Goal: Task Accomplishment & Management: Manage account settings

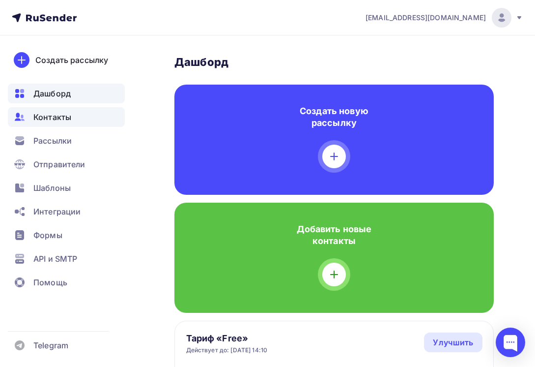
click at [65, 117] on span "Контакты" at bounding box center [52, 117] width 38 height 12
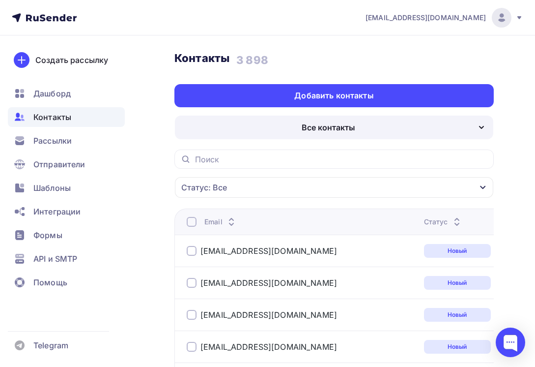
click at [351, 125] on div "Все контакты" at bounding box center [329, 127] width 54 height 12
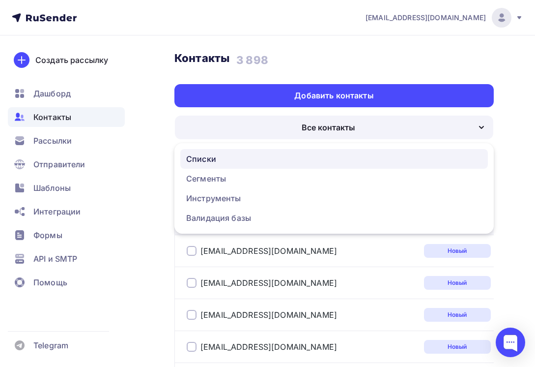
click at [279, 155] on div "Списки" at bounding box center [334, 159] width 296 height 12
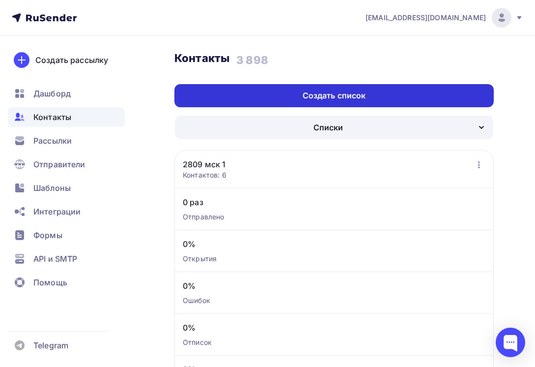
click at [352, 90] on div "Создать список" at bounding box center [334, 95] width 63 height 11
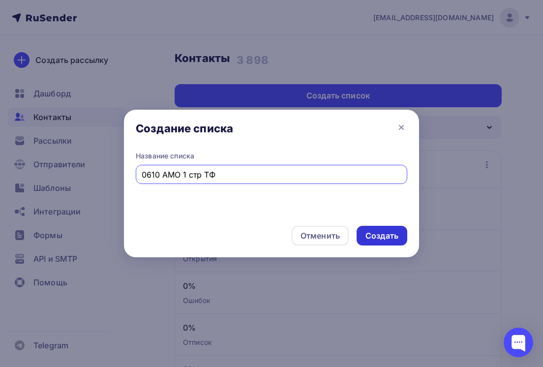
type input "0610 АМО 1 стр ТФ"
click at [376, 232] on div "Создать" at bounding box center [381, 235] width 33 height 11
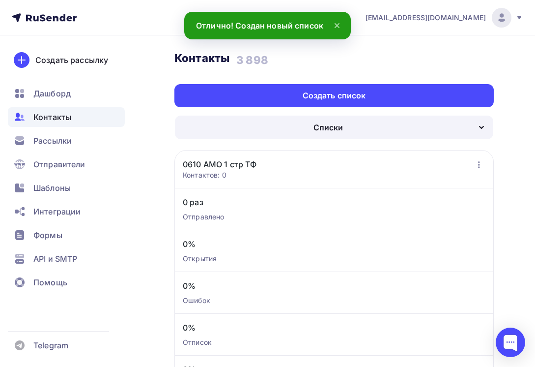
click at [247, 165] on link "0610 АМО 1 стр ТФ" at bounding box center [220, 164] width 74 height 12
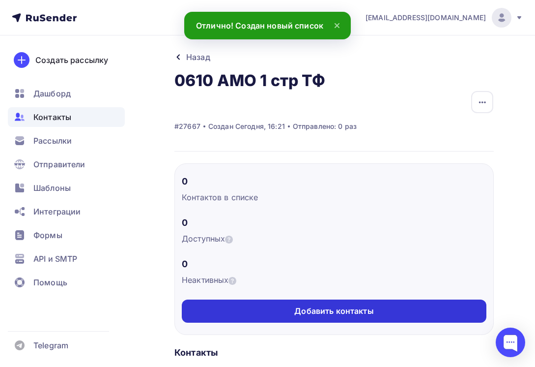
click at [341, 312] on div "Добавить контакты" at bounding box center [333, 310] width 79 height 11
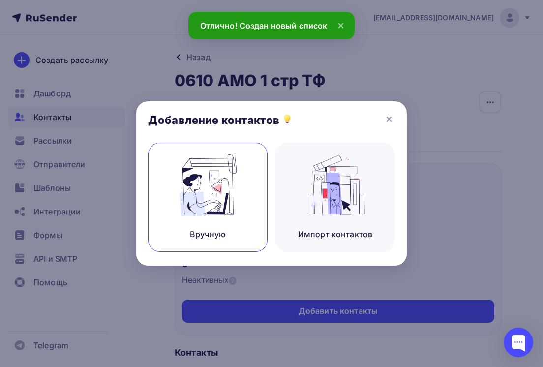
click at [215, 197] on img at bounding box center [208, 185] width 66 height 62
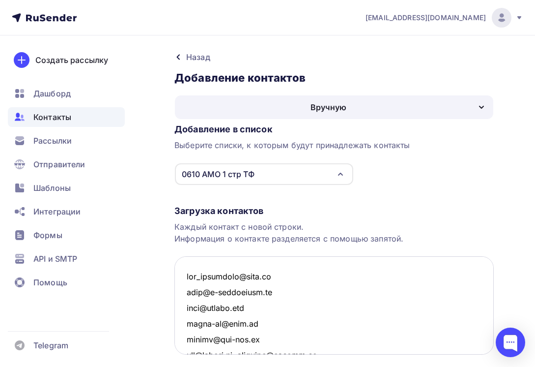
click at [276, 264] on textarea at bounding box center [335, 305] width 320 height 98
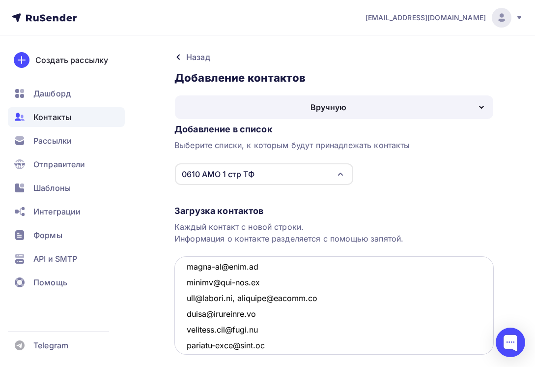
scroll to position [49, 0]
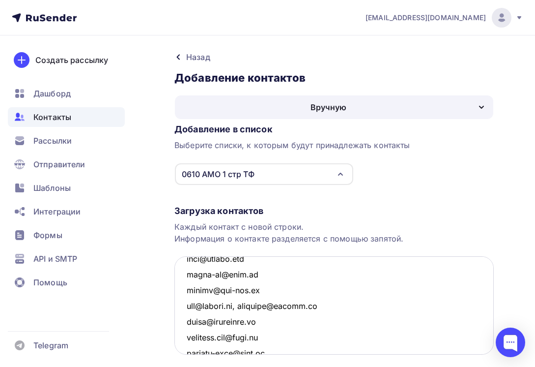
click at [242, 306] on textarea at bounding box center [335, 305] width 320 height 98
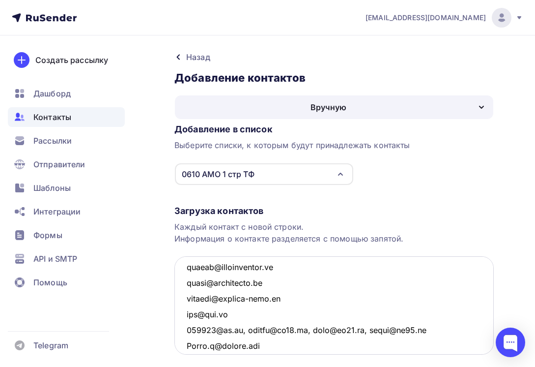
scroll to position [954, 0]
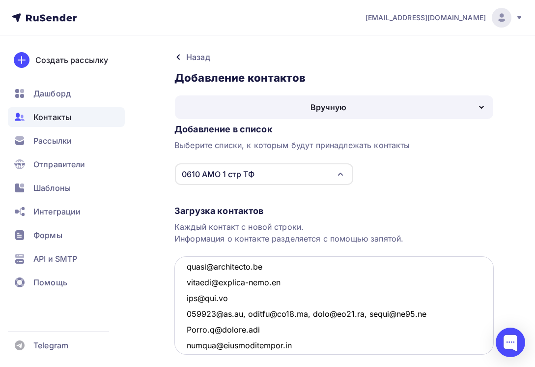
click at [243, 319] on textarea at bounding box center [335, 305] width 320 height 98
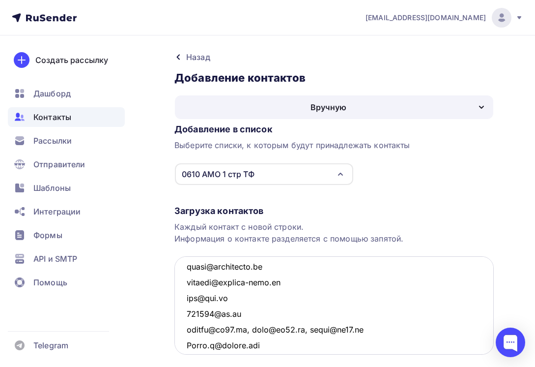
click at [246, 332] on textarea at bounding box center [335, 305] width 320 height 98
click at [234, 345] on textarea at bounding box center [335, 305] width 320 height 98
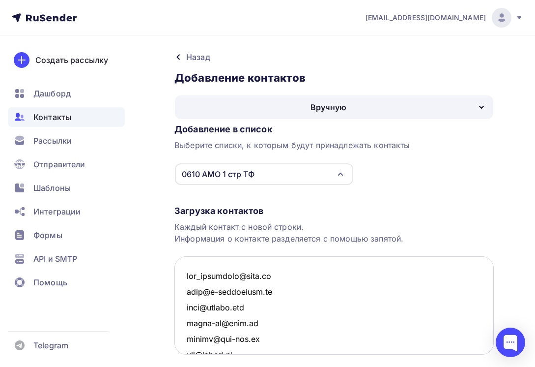
scroll to position [0, 0]
drag, startPoint x: 285, startPoint y: 273, endPoint x: 285, endPoint y: 291, distance: 18.2
click at [285, 291] on textarea at bounding box center [335, 305] width 320 height 98
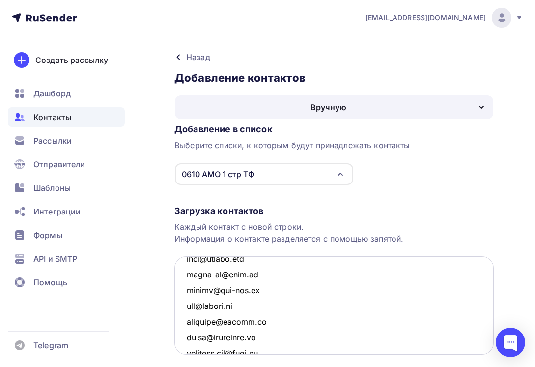
click at [258, 309] on textarea at bounding box center [335, 305] width 320 height 98
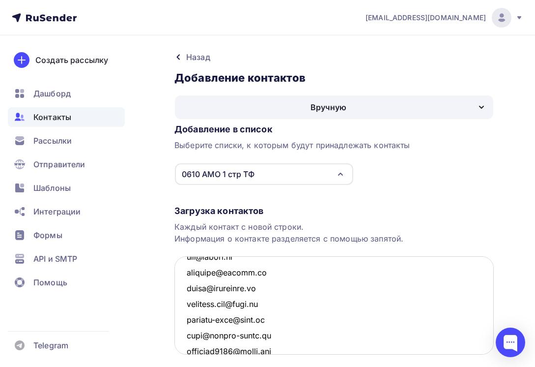
click at [264, 285] on textarea at bounding box center [335, 305] width 320 height 98
click at [279, 338] on textarea at bounding box center [335, 305] width 320 height 98
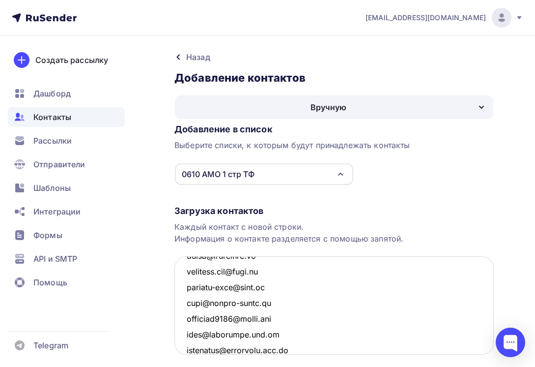
scroll to position [147, 0]
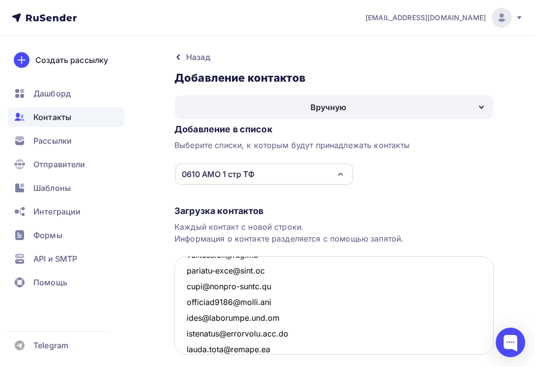
click at [272, 351] on textarea at bounding box center [335, 305] width 320 height 98
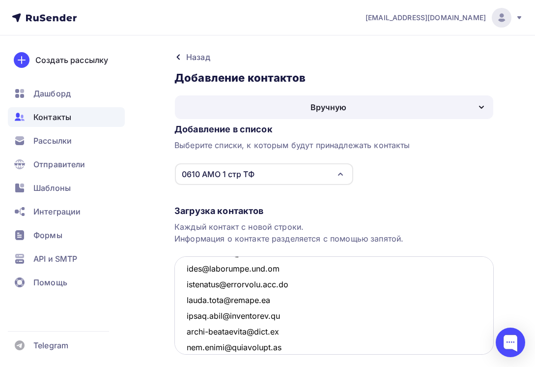
scroll to position [246, 0]
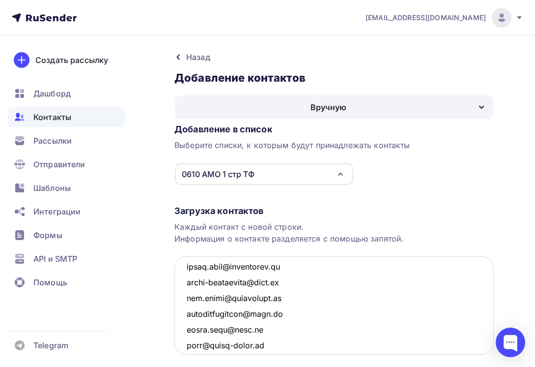
click at [272, 331] on textarea at bounding box center [335, 305] width 320 height 98
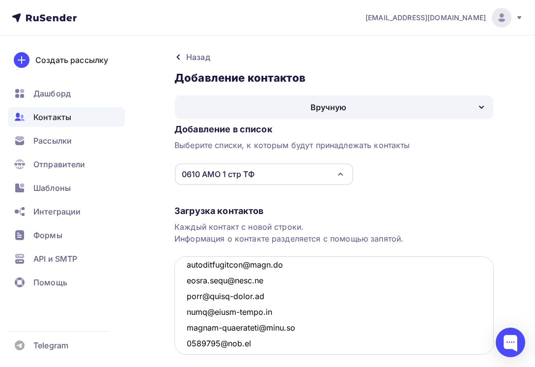
click at [269, 343] on textarea at bounding box center [335, 305] width 320 height 98
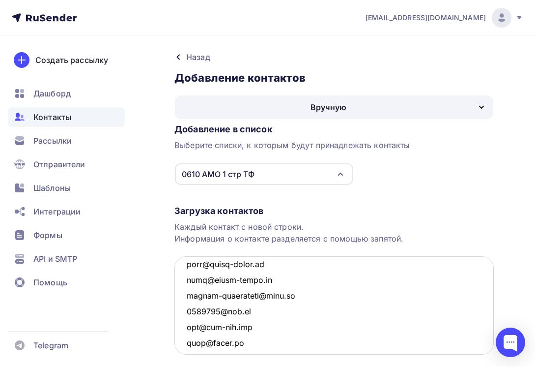
scroll to position [344, 0]
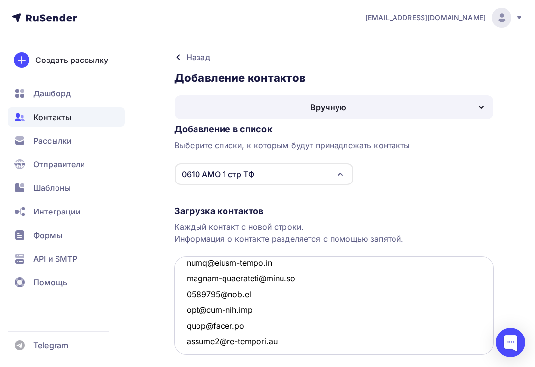
click at [272, 343] on textarea at bounding box center [335, 305] width 320 height 98
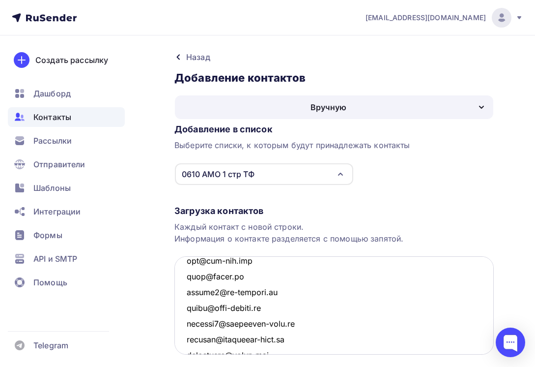
scroll to position [442, 0]
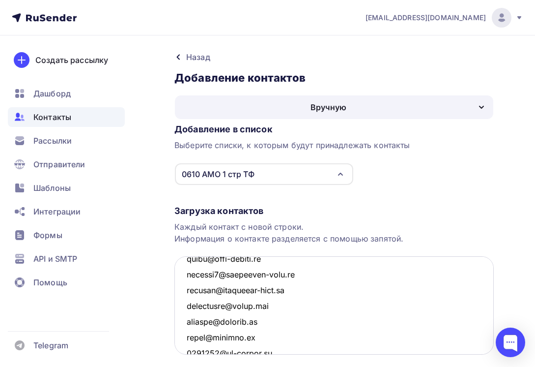
click at [277, 334] on textarea at bounding box center [335, 305] width 320 height 98
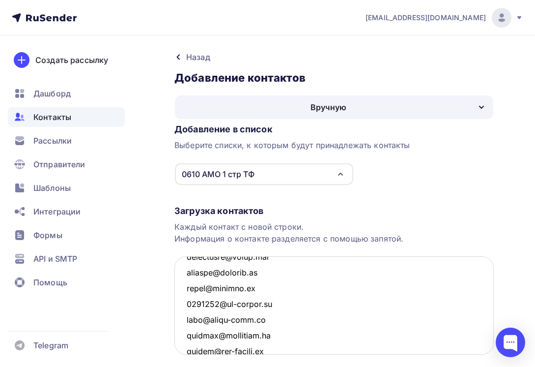
click at [277, 334] on textarea at bounding box center [335, 305] width 320 height 98
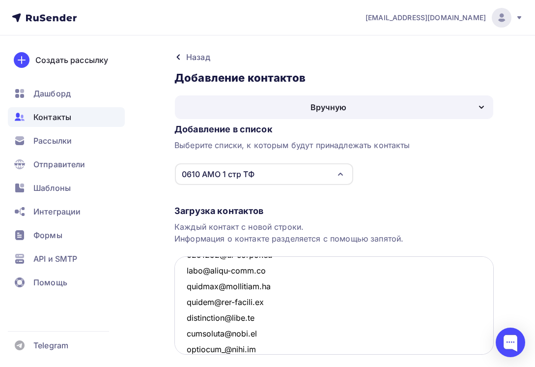
click at [277, 334] on textarea at bounding box center [335, 305] width 320 height 98
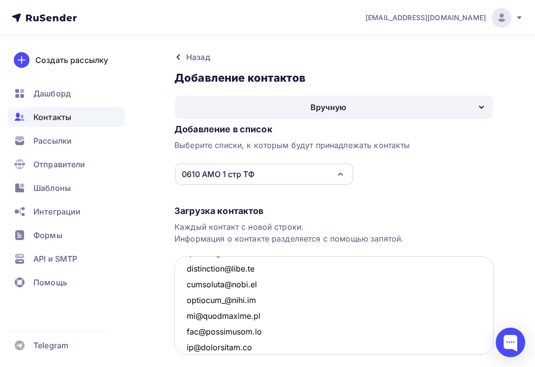
click at [277, 334] on textarea at bounding box center [335, 305] width 320 height 98
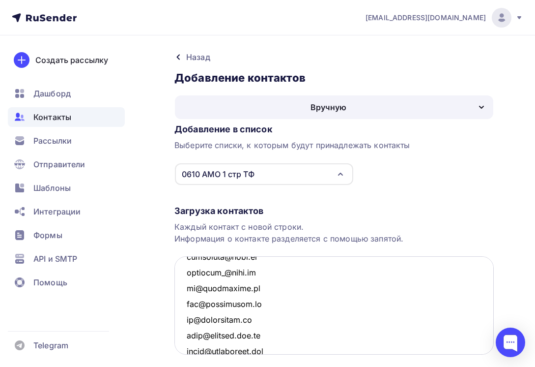
scroll to position [639, 0]
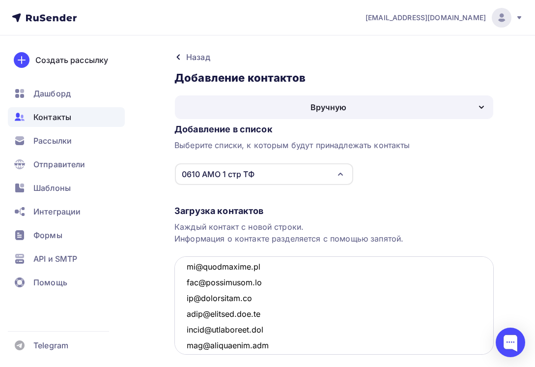
click at [284, 332] on textarea at bounding box center [335, 305] width 320 height 98
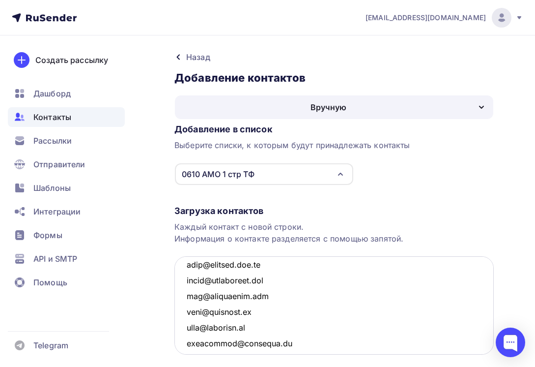
click at [284, 332] on textarea at bounding box center [335, 305] width 320 height 98
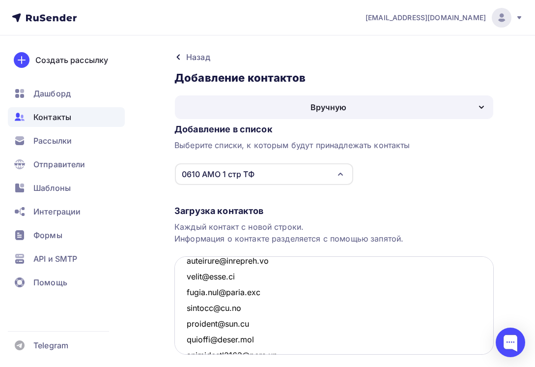
click at [284, 332] on textarea at bounding box center [335, 305] width 320 height 98
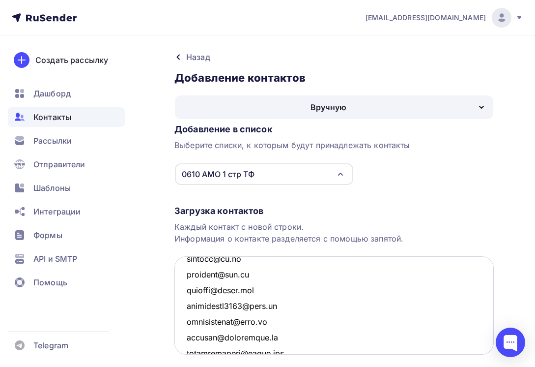
click at [284, 332] on textarea at bounding box center [335, 305] width 320 height 98
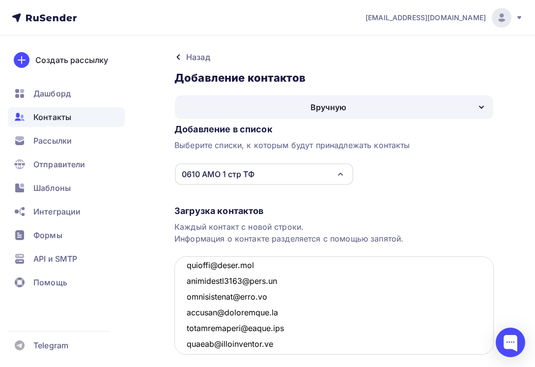
scroll to position [885, 0]
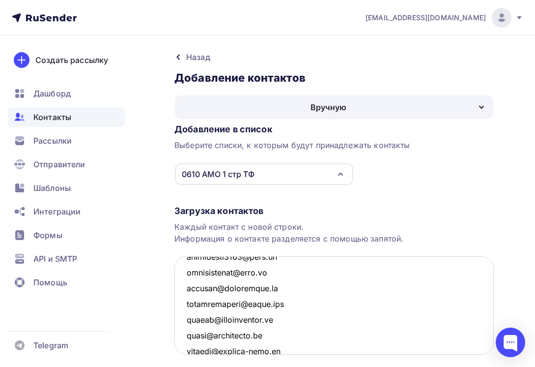
click at [284, 332] on textarea at bounding box center [335, 305] width 320 height 98
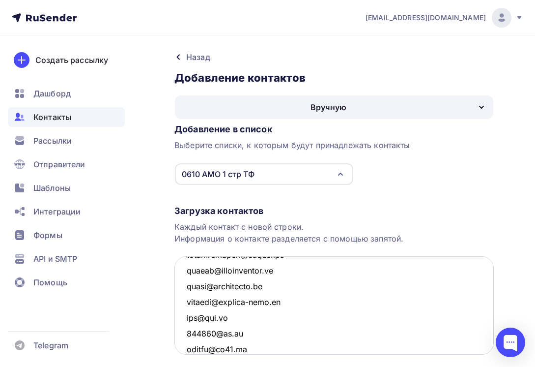
click at [284, 332] on textarea at bounding box center [335, 305] width 320 height 98
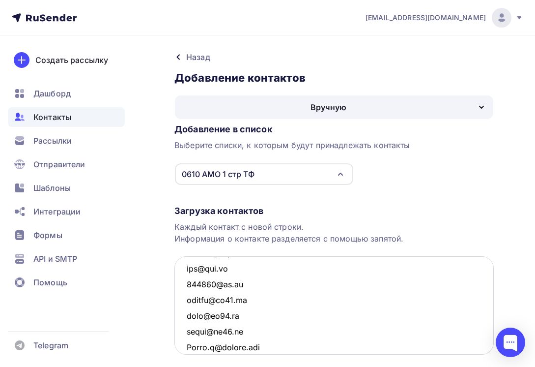
click at [284, 332] on textarea at bounding box center [335, 305] width 320 height 98
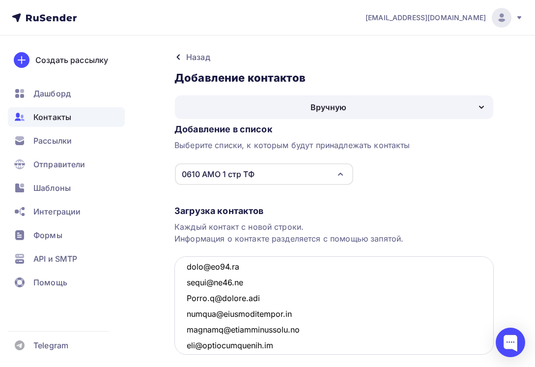
click at [302, 329] on textarea at bounding box center [335, 305] width 320 height 98
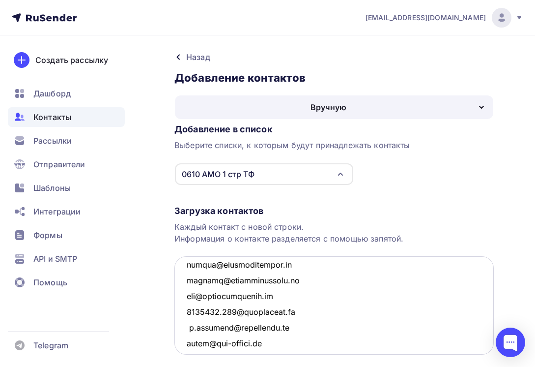
click at [302, 329] on textarea at bounding box center [335, 305] width 320 height 98
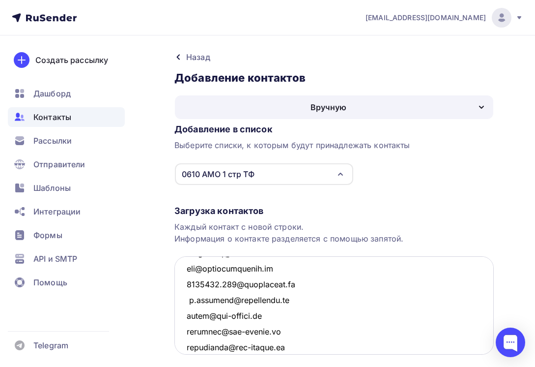
scroll to position [1131, 0]
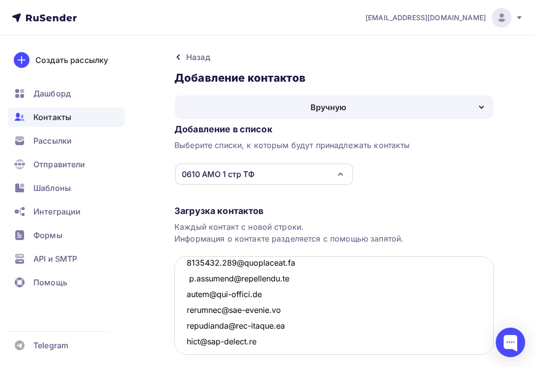
click at [302, 329] on textarea at bounding box center [335, 305] width 320 height 98
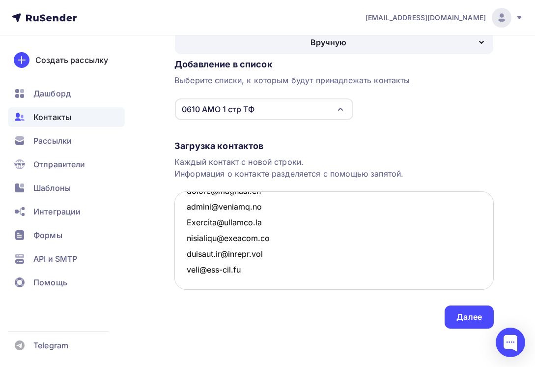
scroll to position [66, 0]
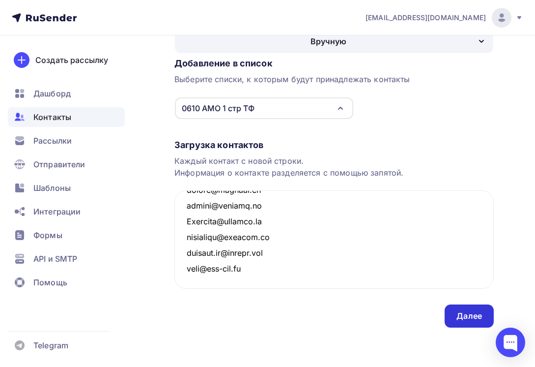
type textarea "spb_eventburg@mail.ru mail@o-leningrade.ru info@atsspb.com matis-is@mail.ru res…"
click at [466, 317] on div "Далее" at bounding box center [470, 315] width 26 height 11
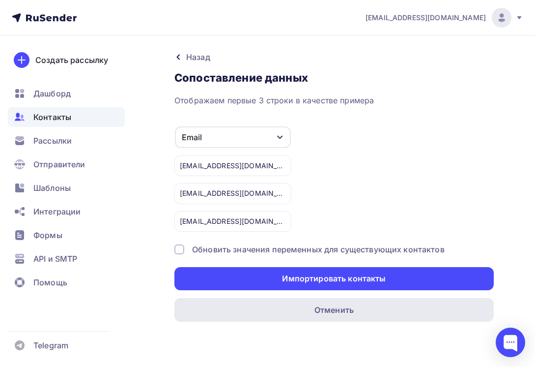
scroll to position [0, 0]
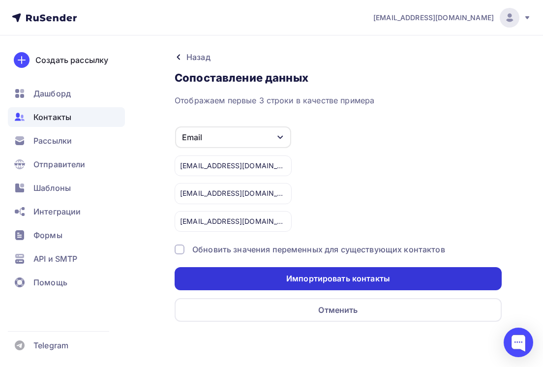
click at [331, 275] on div "Импортировать контакты" at bounding box center [338, 278] width 104 height 11
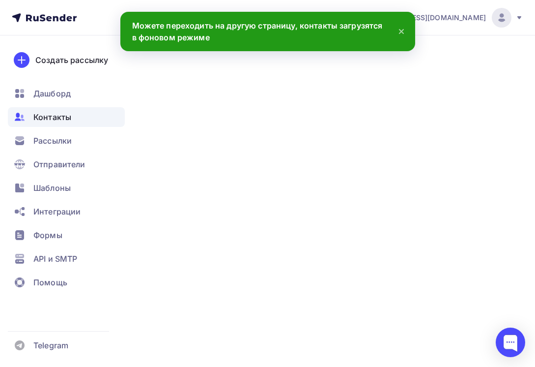
scroll to position [1436, 0]
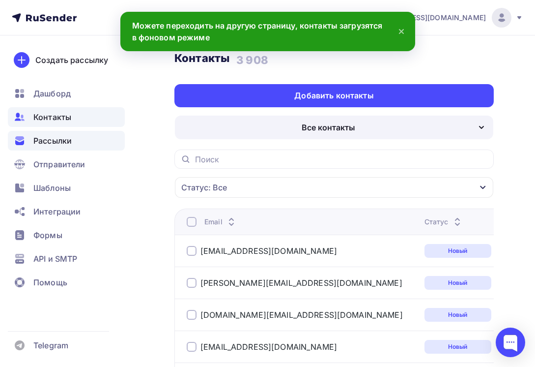
click at [54, 140] on span "Рассылки" at bounding box center [52, 141] width 38 height 12
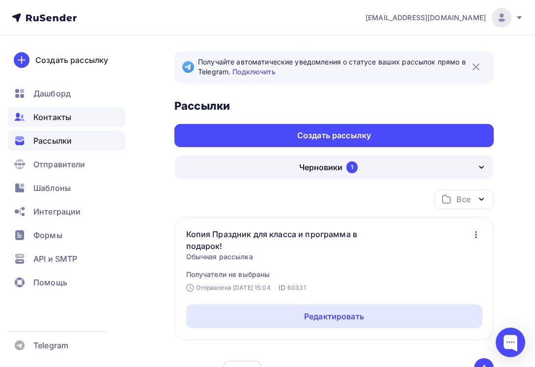
click at [64, 117] on span "Контакты" at bounding box center [52, 117] width 38 height 12
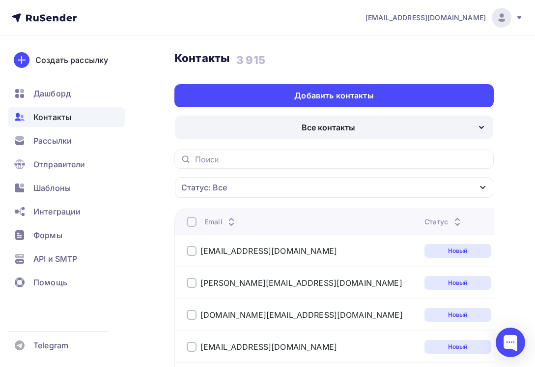
click at [313, 130] on div "Все контакты" at bounding box center [329, 127] width 54 height 12
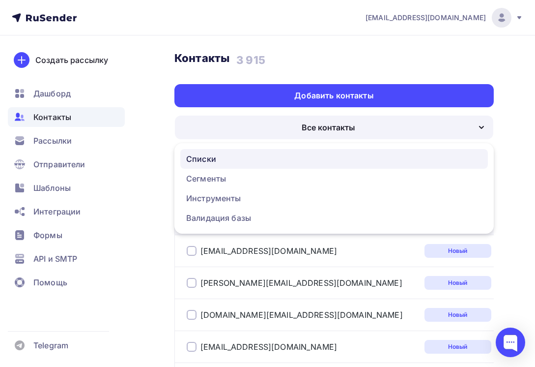
click at [263, 159] on div "Списки" at bounding box center [334, 159] width 296 height 12
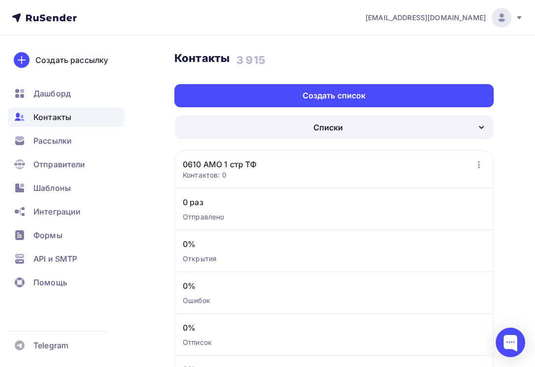
click at [233, 164] on link "0610 АМО 1 стр ТФ" at bounding box center [220, 164] width 74 height 12
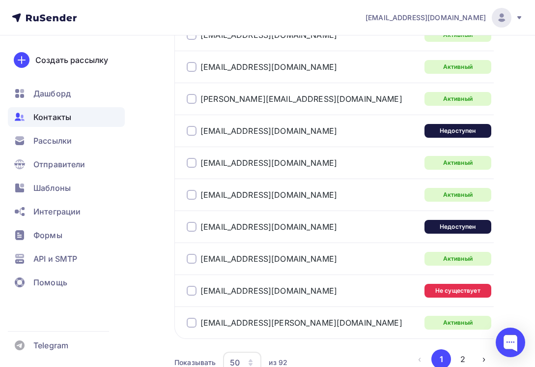
scroll to position [2039, 0]
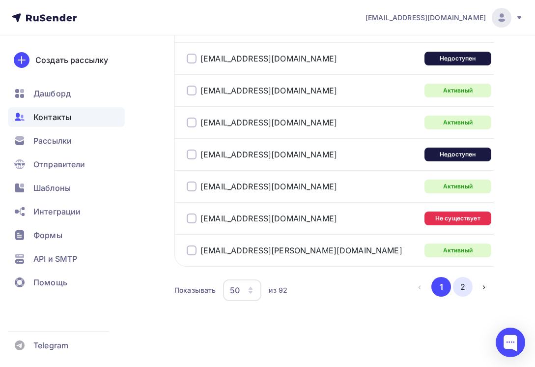
click at [464, 286] on button "2" at bounding box center [463, 287] width 20 height 20
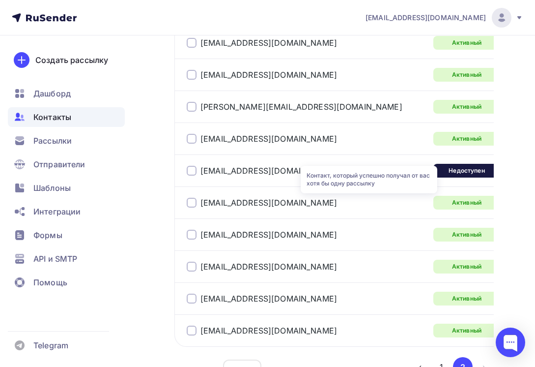
scroll to position [1783, 0]
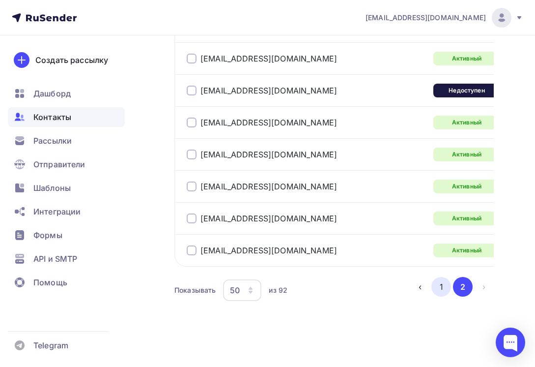
click at [441, 286] on button "1" at bounding box center [442, 287] width 20 height 20
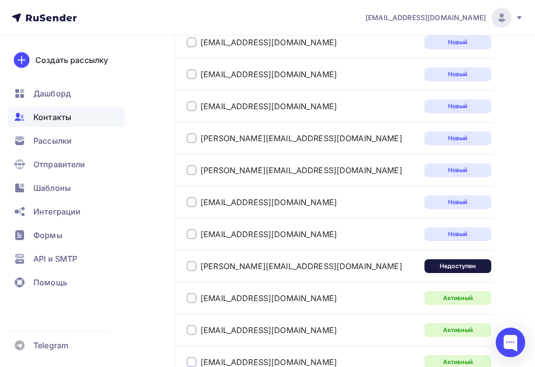
scroll to position [1212, 0]
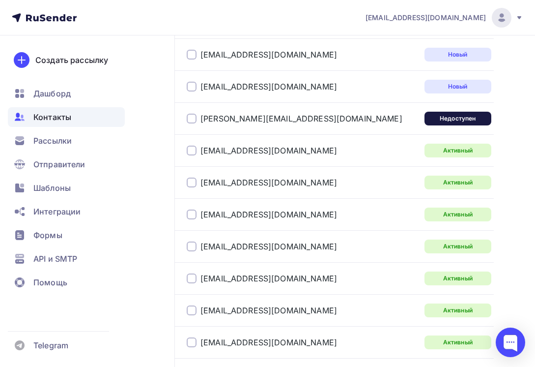
click at [191, 119] on div at bounding box center [192, 119] width 10 height 10
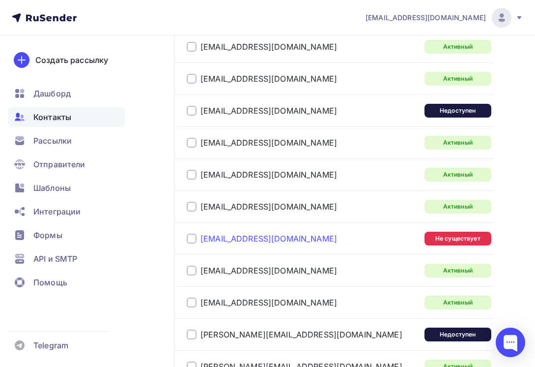
scroll to position [1485, 0]
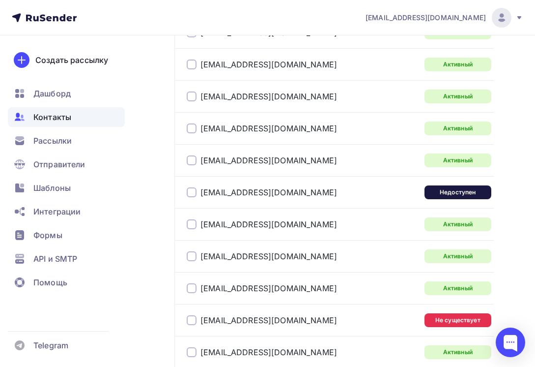
click at [193, 191] on div at bounding box center [192, 192] width 10 height 10
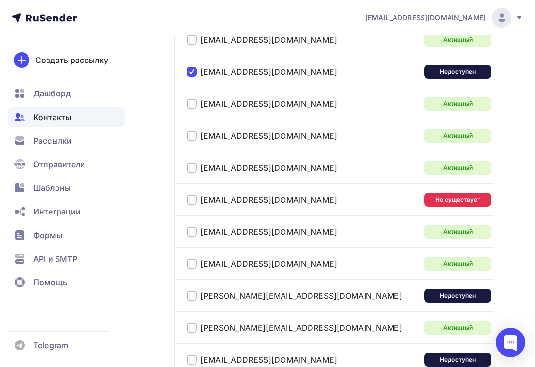
scroll to position [1632, 0]
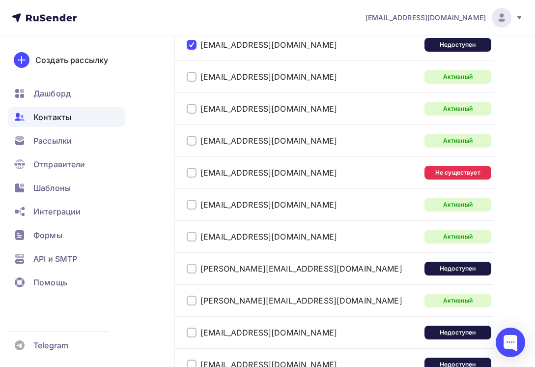
click at [195, 174] on div at bounding box center [192, 173] width 10 height 10
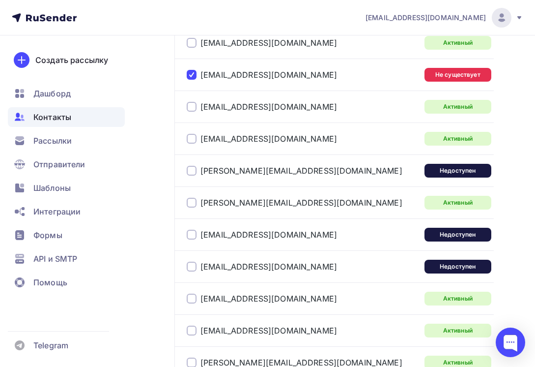
scroll to position [1730, 0]
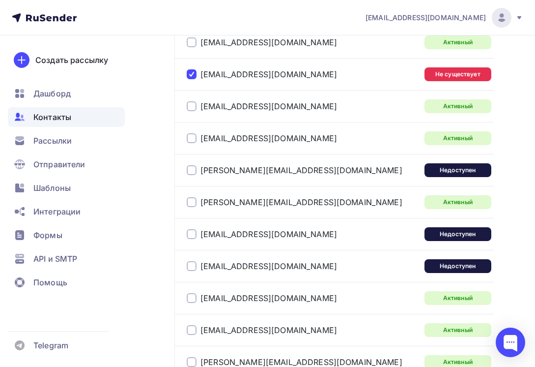
click at [191, 173] on div at bounding box center [192, 170] width 10 height 10
click at [189, 236] on div at bounding box center [192, 234] width 10 height 10
click at [190, 266] on div at bounding box center [192, 266] width 10 height 10
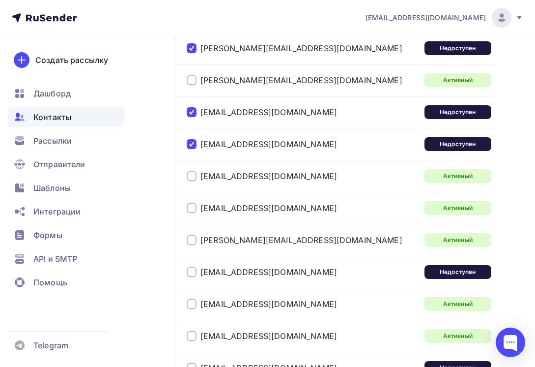
scroll to position [1878, 0]
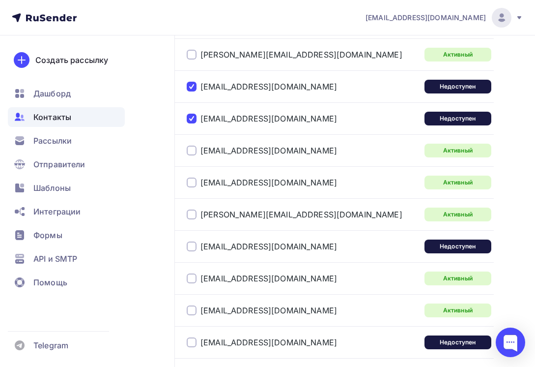
click at [188, 249] on div at bounding box center [192, 246] width 10 height 10
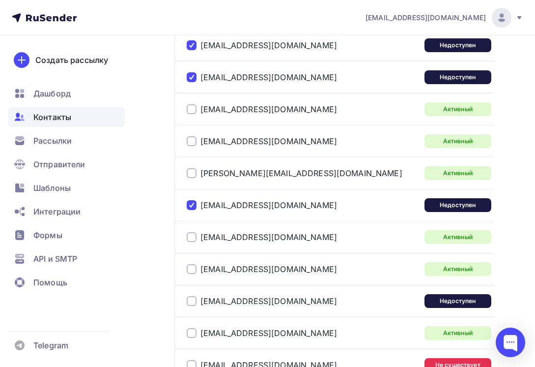
scroll to position [1976, 0]
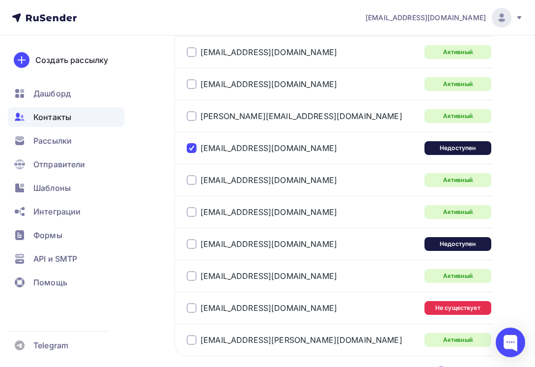
click at [193, 244] on div at bounding box center [192, 244] width 10 height 10
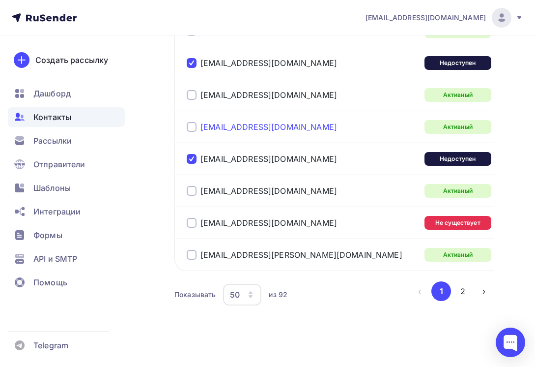
scroll to position [2066, 0]
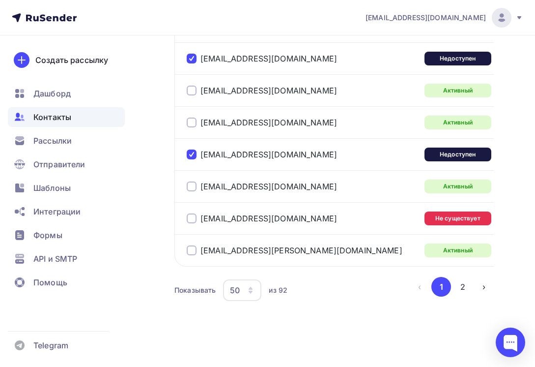
click at [188, 222] on div at bounding box center [192, 218] width 10 height 10
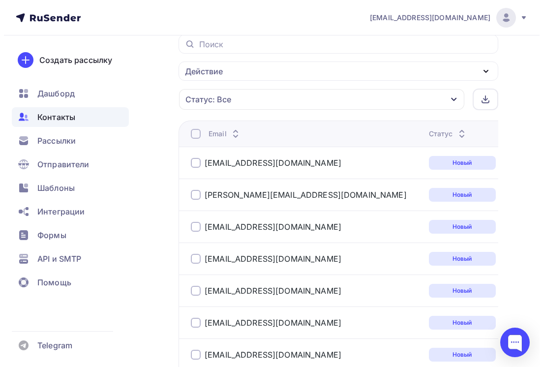
scroll to position [443, 0]
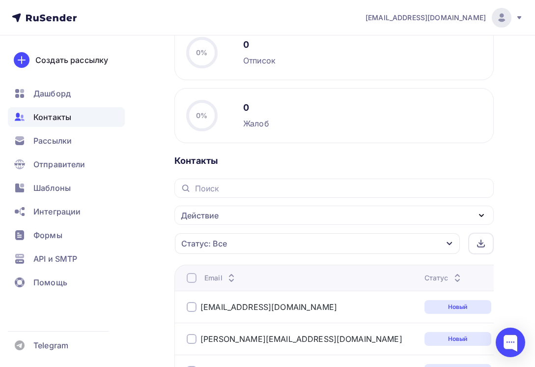
click at [324, 218] on div "Действие" at bounding box center [335, 214] width 320 height 19
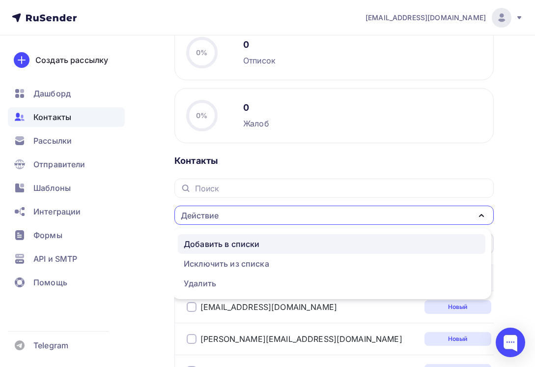
click at [264, 245] on div "Добавить в списки" at bounding box center [332, 244] width 296 height 12
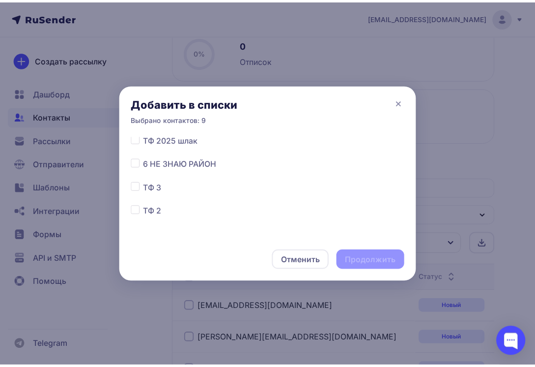
scroll to position [850, 0]
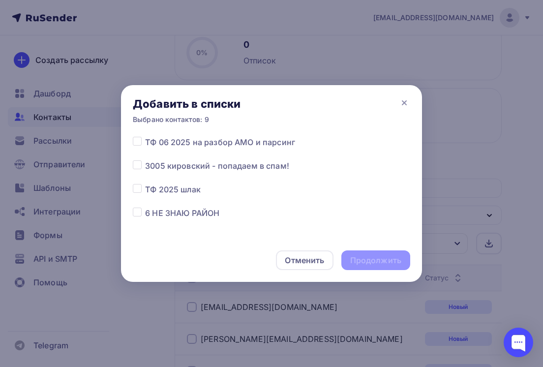
click at [145, 183] on label at bounding box center [145, 183] width 0 height 0
click at [138, 189] on input "checkbox" at bounding box center [137, 187] width 9 height 9
checkbox input "true"
click at [384, 259] on div "Продолжить" at bounding box center [375, 260] width 51 height 11
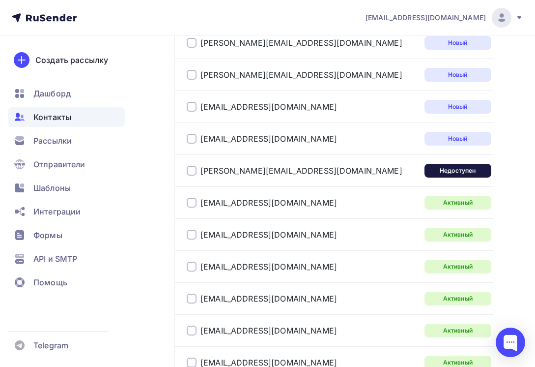
scroll to position [1230, 0]
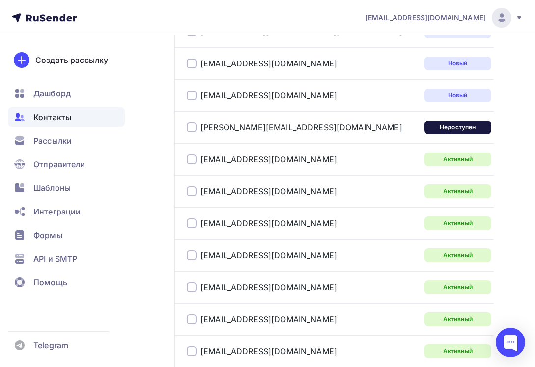
click at [190, 129] on div at bounding box center [192, 127] width 10 height 10
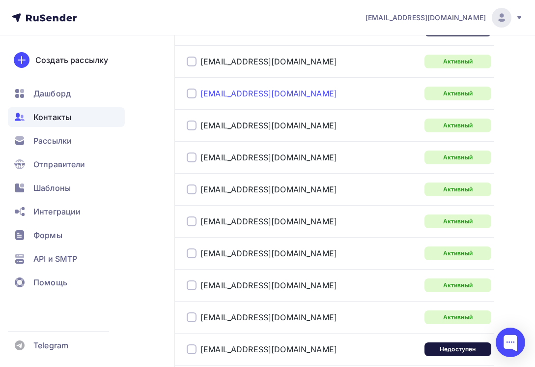
scroll to position [1377, 0]
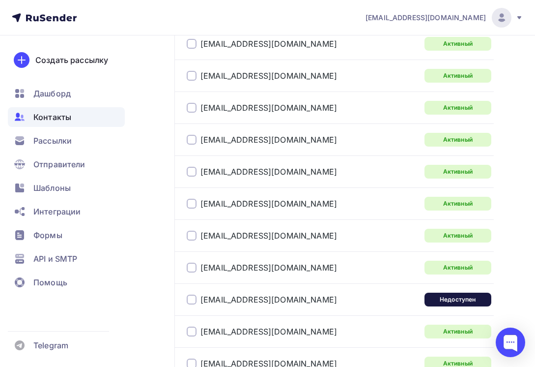
click at [198, 297] on div "ek@aerotravel.ru" at bounding box center [262, 299] width 150 height 10
click at [192, 299] on div at bounding box center [192, 299] width 10 height 10
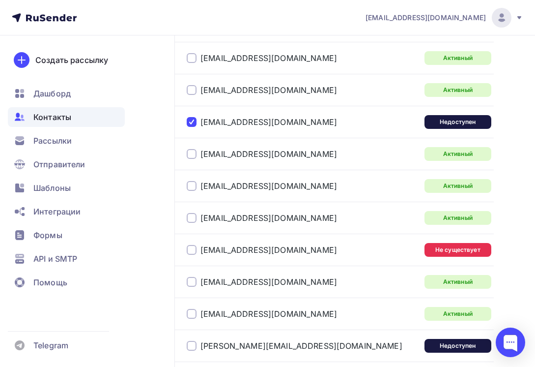
scroll to position [1574, 0]
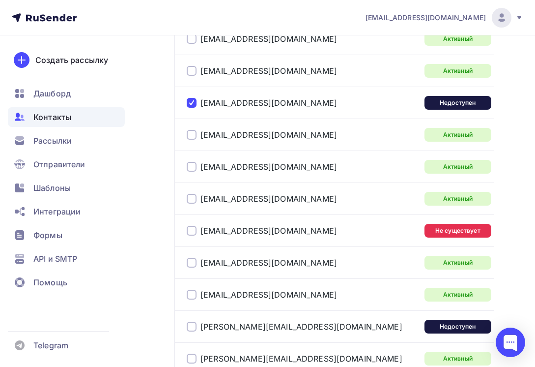
click at [191, 230] on div at bounding box center [192, 231] width 10 height 10
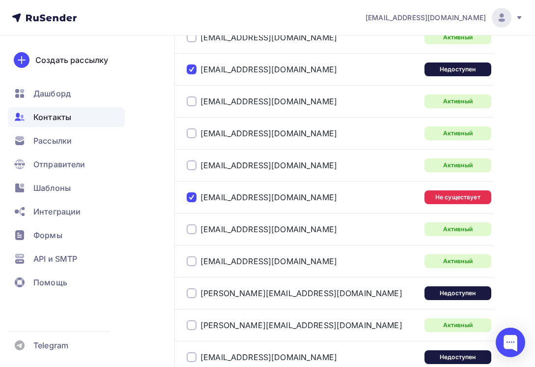
scroll to position [1722, 0]
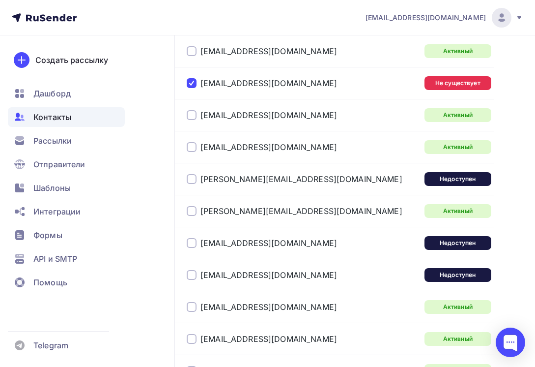
click at [191, 178] on div at bounding box center [192, 179] width 10 height 10
click at [192, 244] on div at bounding box center [192, 243] width 10 height 10
click at [190, 278] on div at bounding box center [192, 275] width 10 height 10
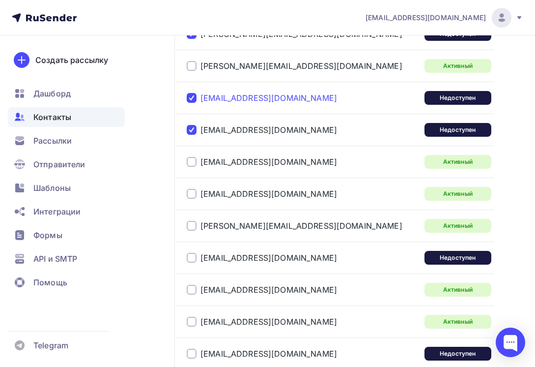
scroll to position [1869, 0]
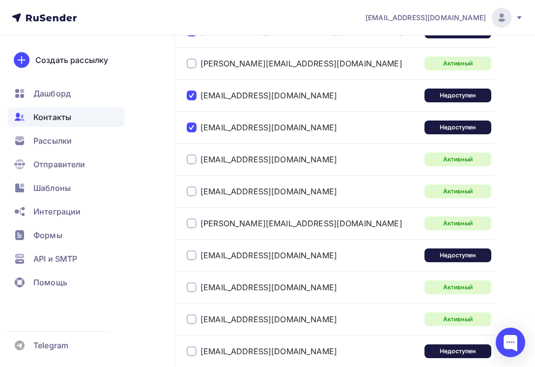
click at [194, 258] on div at bounding box center [192, 255] width 10 height 10
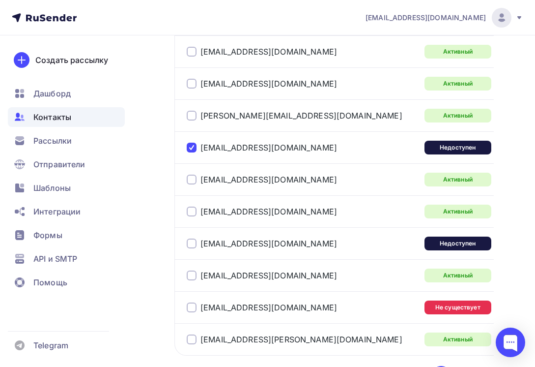
scroll to position [2017, 0]
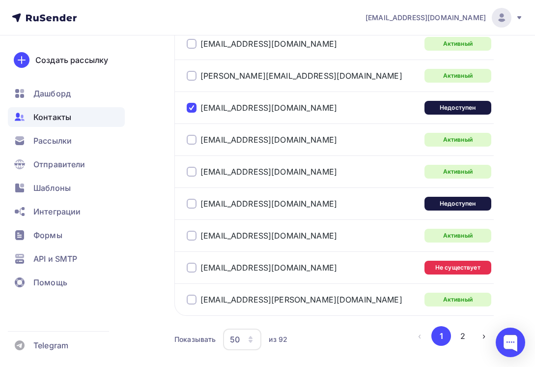
click at [196, 204] on div at bounding box center [192, 204] width 10 height 10
click at [193, 269] on div at bounding box center [192, 268] width 10 height 10
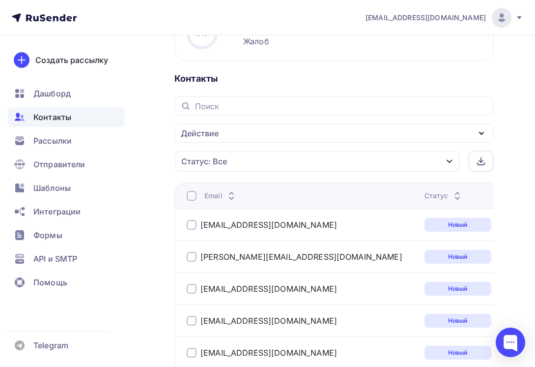
scroll to position [542, 0]
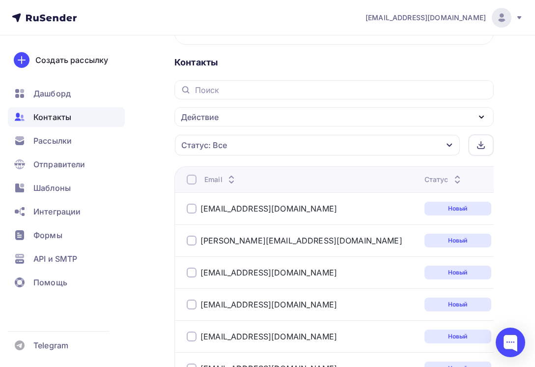
click at [328, 112] on div "Действие" at bounding box center [335, 116] width 320 height 19
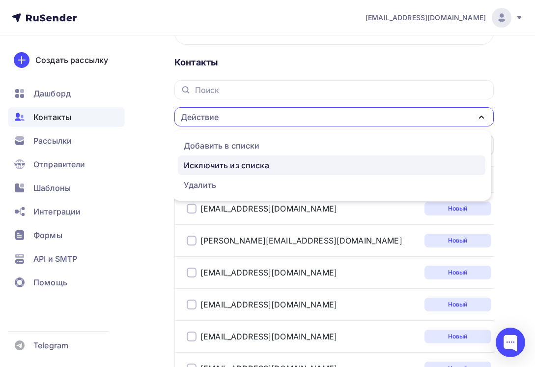
click at [289, 163] on div "Исключить из списка" at bounding box center [332, 165] width 296 height 12
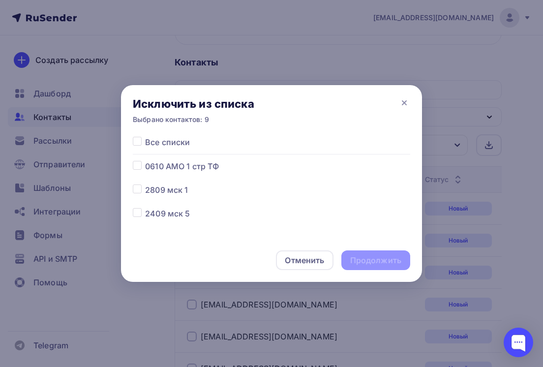
click at [145, 160] on label at bounding box center [145, 160] width 0 height 0
click at [138, 167] on input "checkbox" at bounding box center [137, 164] width 9 height 9
checkbox input "true"
click at [372, 258] on div "Продолжить" at bounding box center [375, 260] width 51 height 11
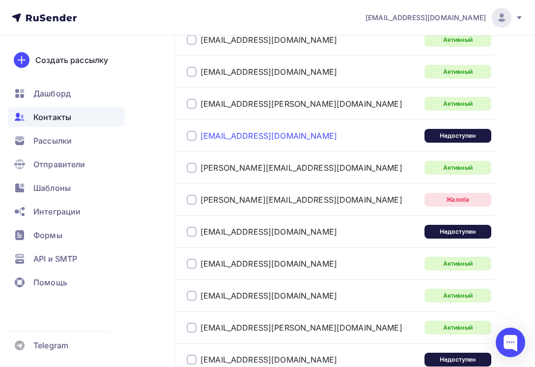
scroll to position [1918, 0]
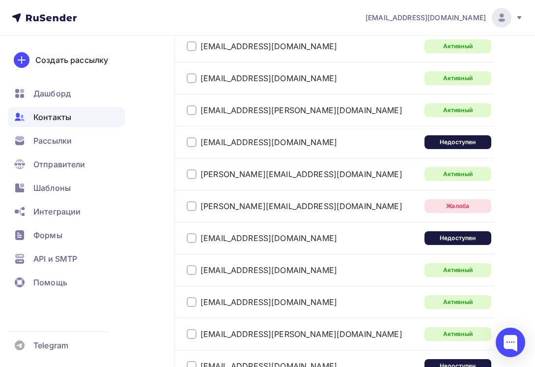
click at [189, 144] on div at bounding box center [192, 142] width 10 height 10
click at [189, 208] on div at bounding box center [192, 206] width 10 height 10
click at [193, 238] on div at bounding box center [192, 238] width 10 height 10
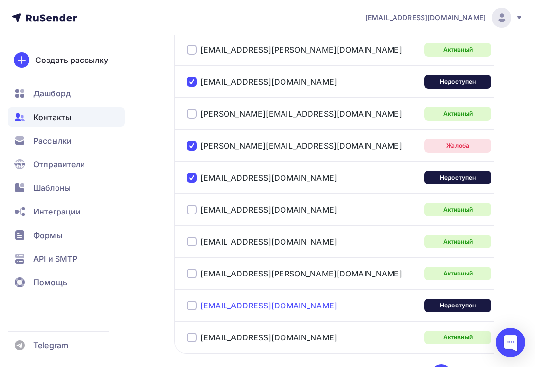
scroll to position [2066, 0]
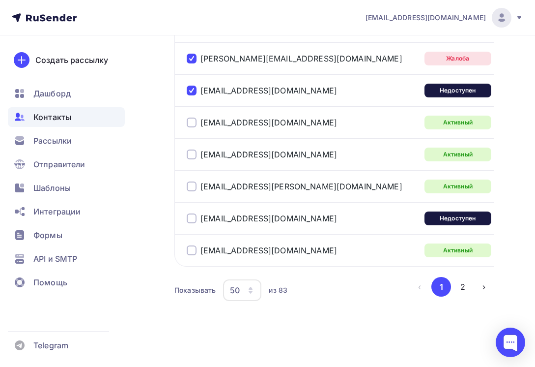
click at [193, 220] on div at bounding box center [192, 218] width 10 height 10
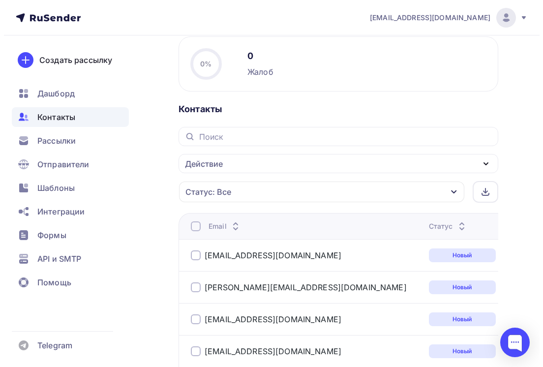
scroll to position [493, 0]
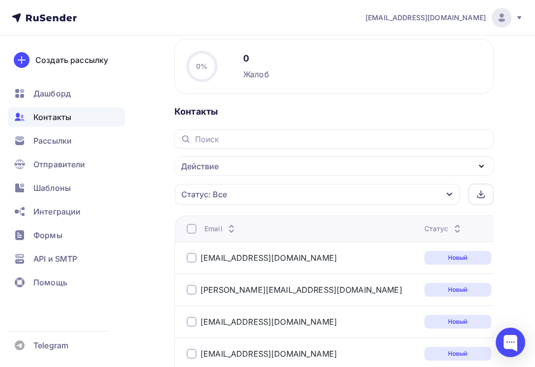
click at [337, 167] on div "Действие" at bounding box center [335, 165] width 320 height 19
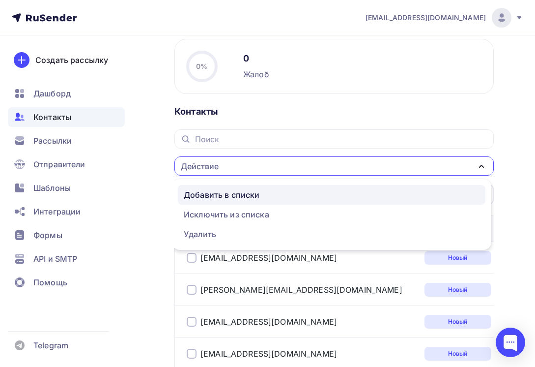
click at [289, 193] on div "Добавить в списки" at bounding box center [332, 195] width 296 height 12
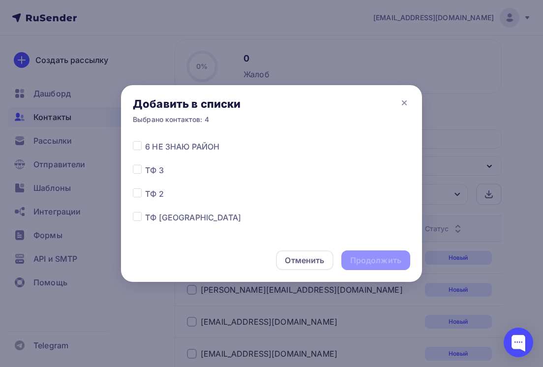
scroll to position [899, 0]
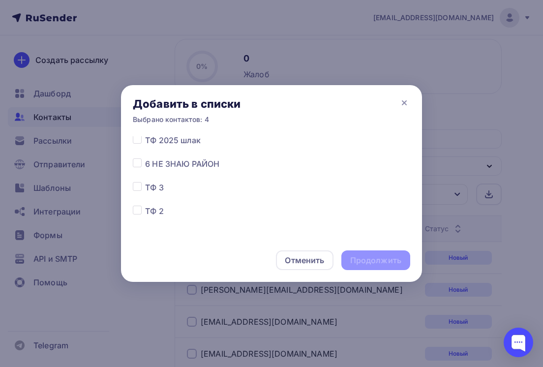
click at [145, 134] on label at bounding box center [145, 134] width 0 height 0
click at [135, 140] on input "checkbox" at bounding box center [137, 138] width 9 height 9
checkbox input "true"
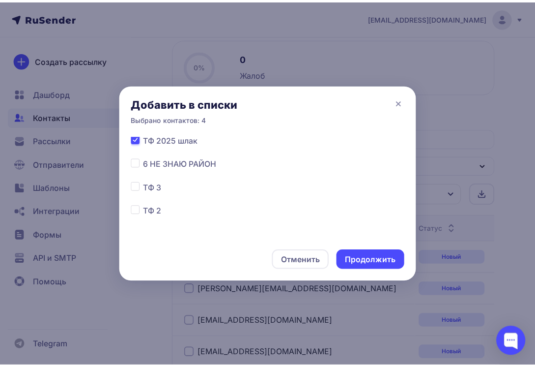
scroll to position [897, 0]
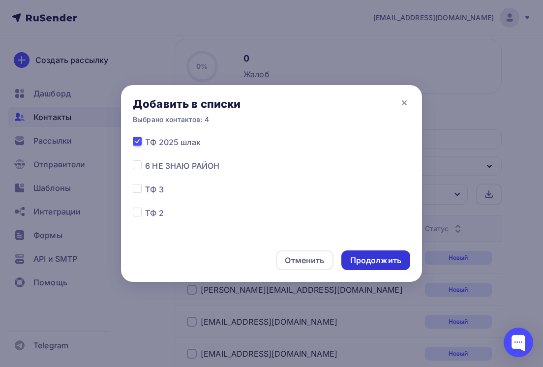
click at [368, 258] on div "Продолжить" at bounding box center [375, 260] width 51 height 11
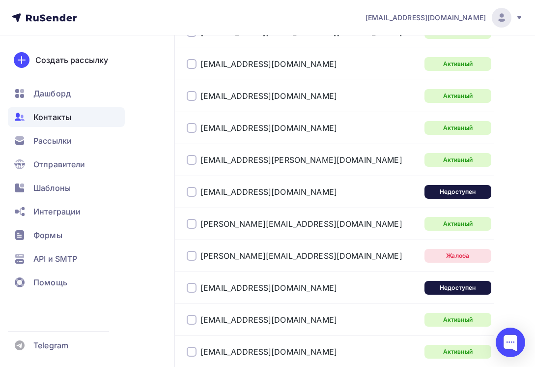
scroll to position [1869, 0]
click at [192, 188] on div at bounding box center [192, 191] width 10 height 10
click at [191, 255] on div at bounding box center [192, 255] width 10 height 10
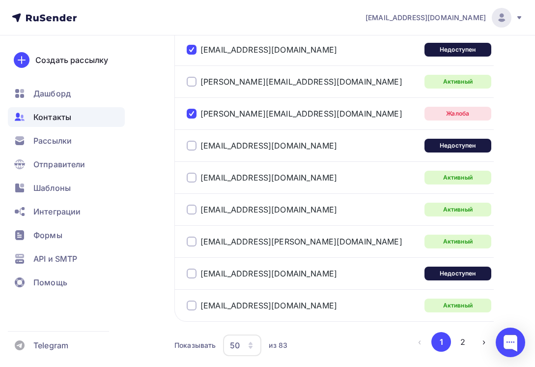
scroll to position [2017, 0]
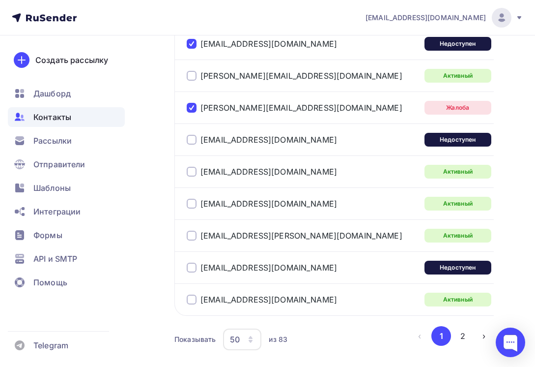
click at [188, 141] on div at bounding box center [192, 140] width 10 height 10
click at [193, 267] on div at bounding box center [192, 268] width 10 height 10
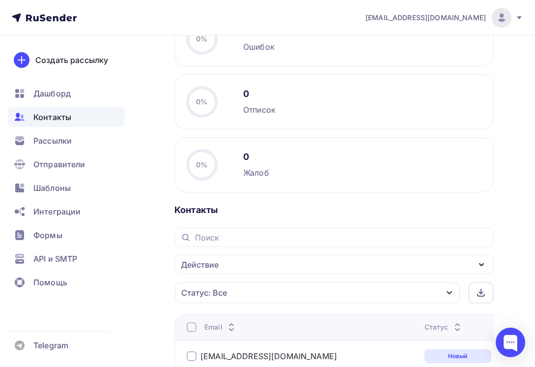
scroll to position [493, 0]
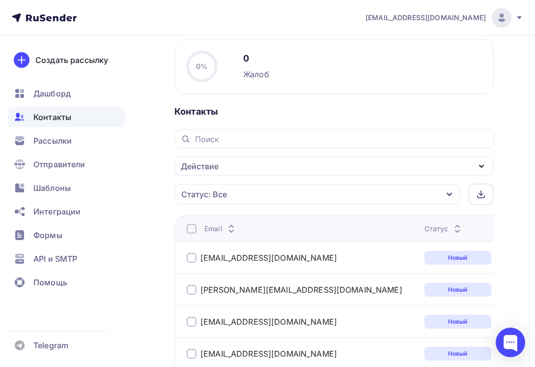
click at [274, 169] on div "Действие" at bounding box center [335, 165] width 320 height 19
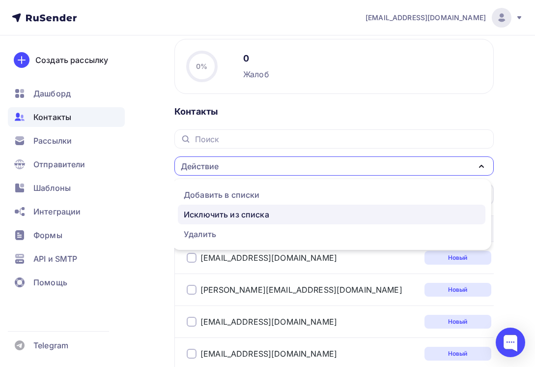
click at [260, 210] on div "Исключить из списка" at bounding box center [227, 214] width 86 height 12
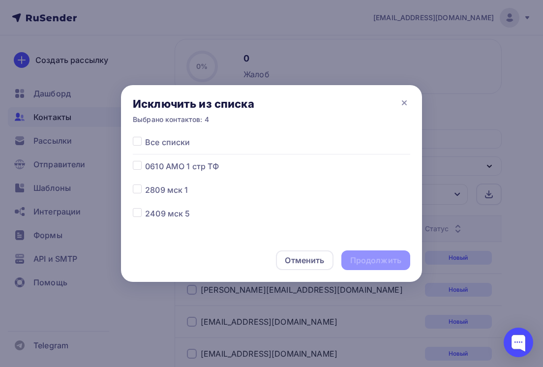
click at [145, 160] on label at bounding box center [145, 160] width 0 height 0
click at [139, 168] on input "checkbox" at bounding box center [137, 164] width 9 height 9
checkbox input "true"
click at [372, 257] on div "Продолжить" at bounding box center [375, 260] width 51 height 11
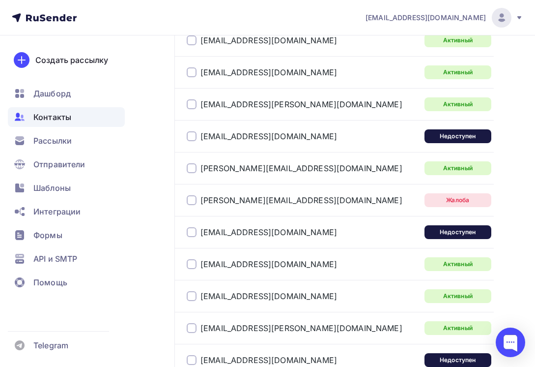
scroll to position [2017, 0]
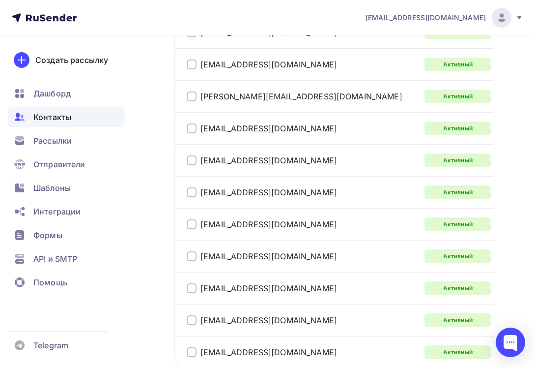
scroll to position [2039, 0]
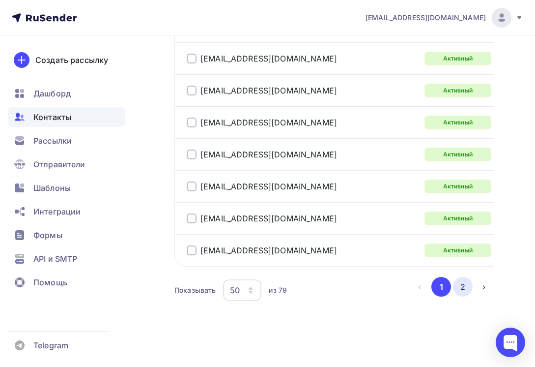
click at [462, 286] on button "2" at bounding box center [463, 287] width 20 height 20
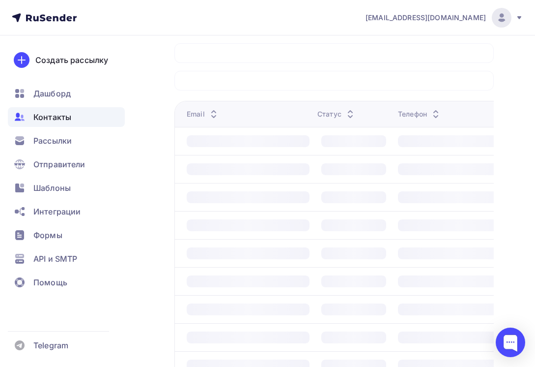
scroll to position [573, 0]
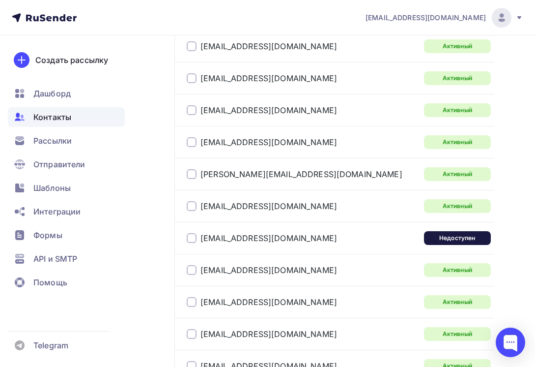
click at [191, 239] on div at bounding box center [192, 238] width 10 height 10
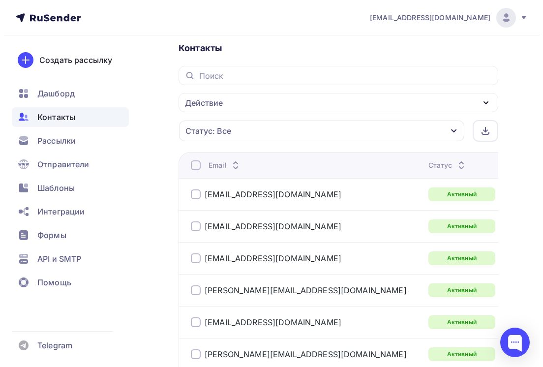
scroll to position [510, 0]
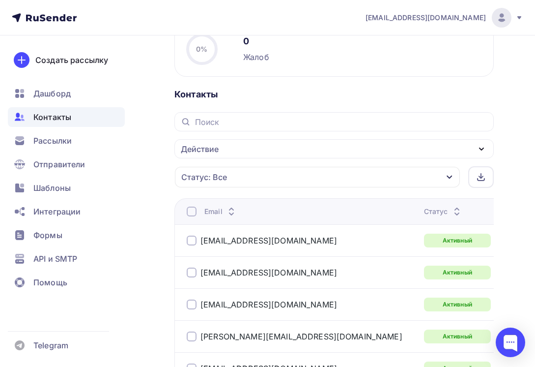
click at [302, 150] on div "Действие" at bounding box center [335, 148] width 320 height 19
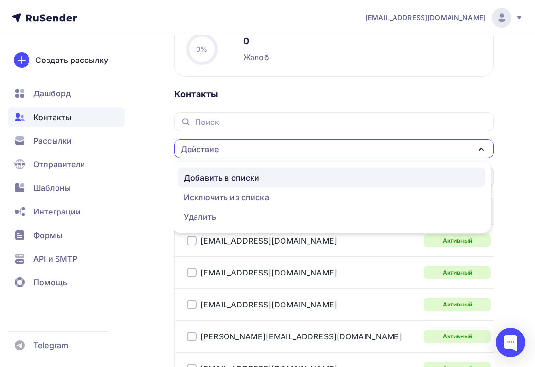
click at [280, 180] on div "Добавить в списки" at bounding box center [332, 178] width 296 height 12
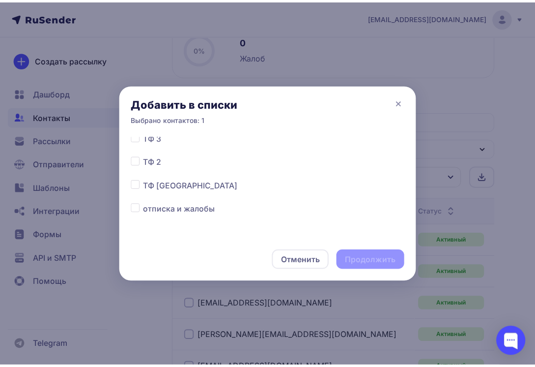
scroll to position [850, 0]
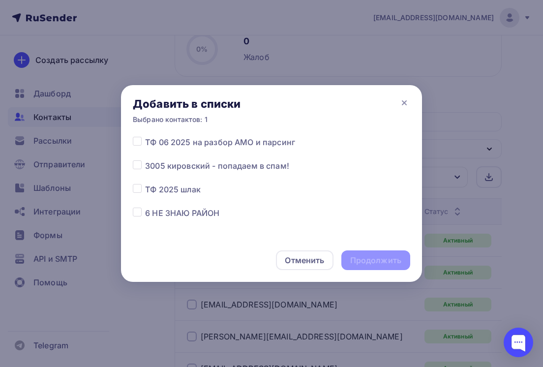
click at [145, 183] on label at bounding box center [145, 183] width 0 height 0
click at [135, 188] on input "checkbox" at bounding box center [137, 187] width 9 height 9
checkbox input "true"
click at [371, 258] on div "Продолжить" at bounding box center [375, 260] width 51 height 11
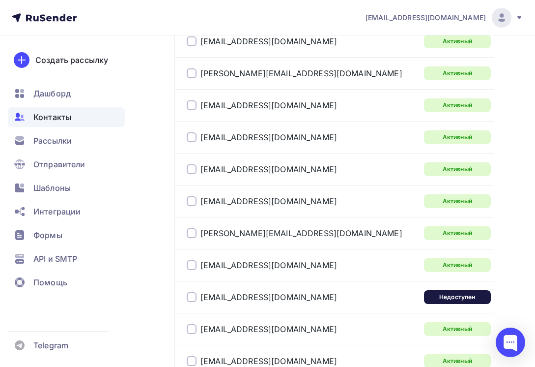
scroll to position [1296, 0]
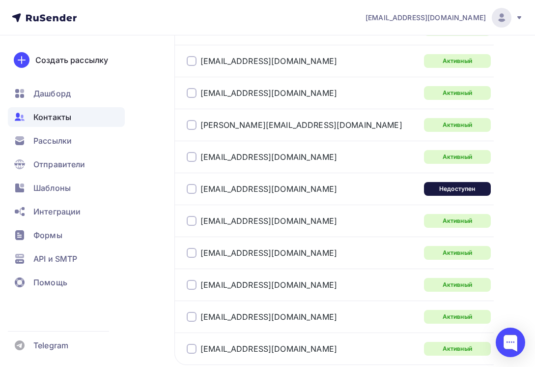
click at [194, 189] on div at bounding box center [192, 189] width 10 height 10
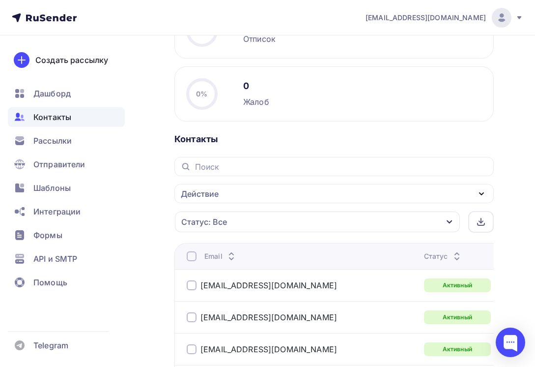
scroll to position [461, 0]
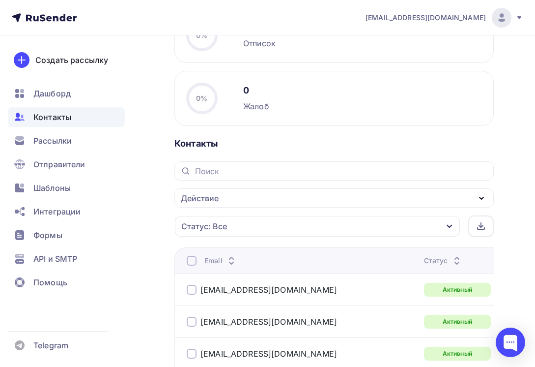
click at [315, 203] on div "Действие" at bounding box center [335, 197] width 320 height 19
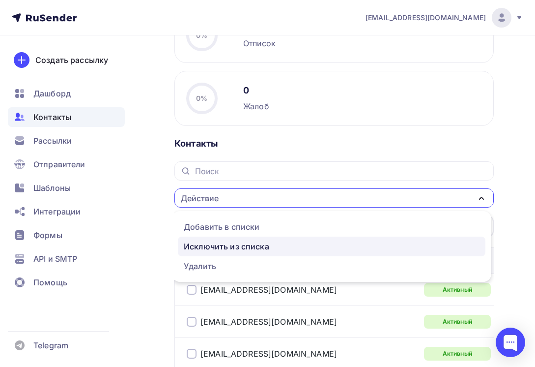
click at [262, 246] on div "Исключить из списка" at bounding box center [227, 246] width 86 height 12
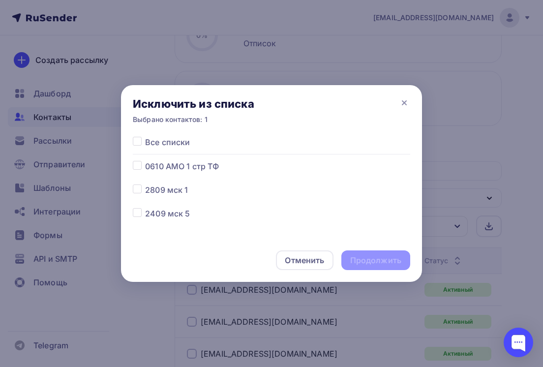
click at [145, 160] on label at bounding box center [145, 160] width 0 height 0
click at [139, 168] on input "checkbox" at bounding box center [137, 164] width 9 height 9
checkbox input "true"
click at [363, 265] on div "Продолжить" at bounding box center [375, 260] width 51 height 11
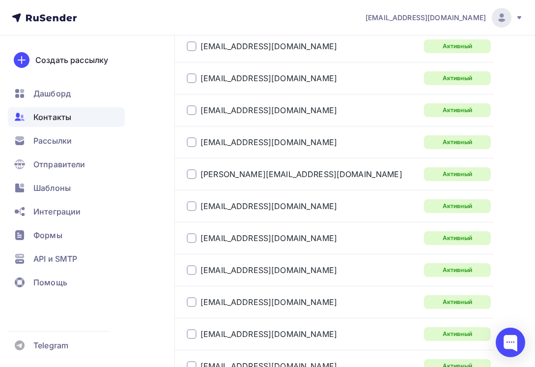
scroll to position [1363, 0]
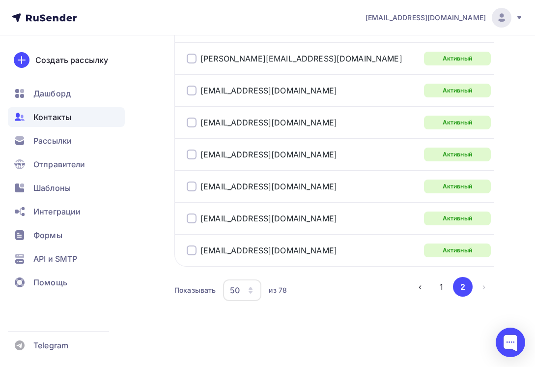
click at [60, 116] on span "Контакты" at bounding box center [52, 117] width 38 height 12
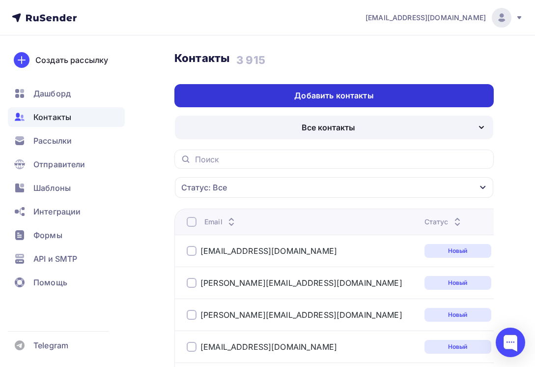
click at [346, 96] on div "Добавить контакты" at bounding box center [333, 95] width 79 height 11
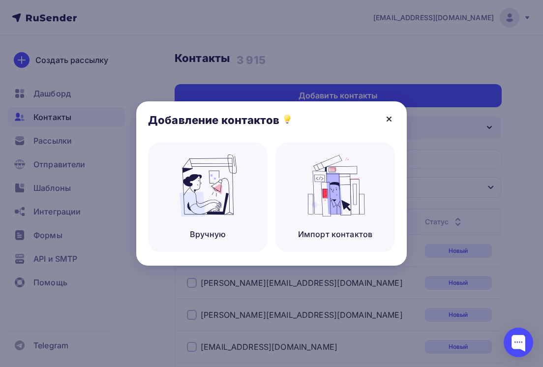
click at [388, 119] on icon at bounding box center [389, 119] width 12 height 12
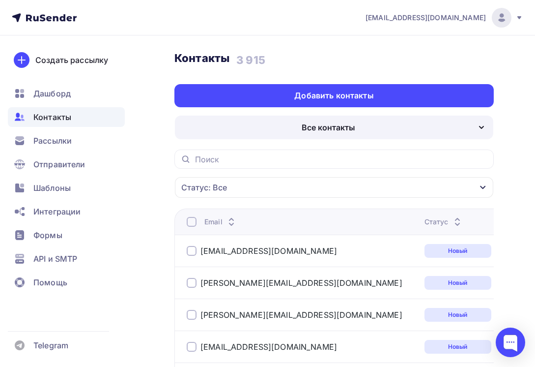
click at [341, 123] on div "Все контакты" at bounding box center [329, 127] width 54 height 12
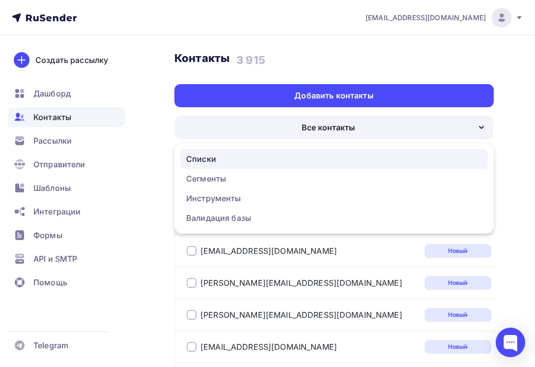
click at [235, 156] on div "Списки" at bounding box center [334, 159] width 296 height 12
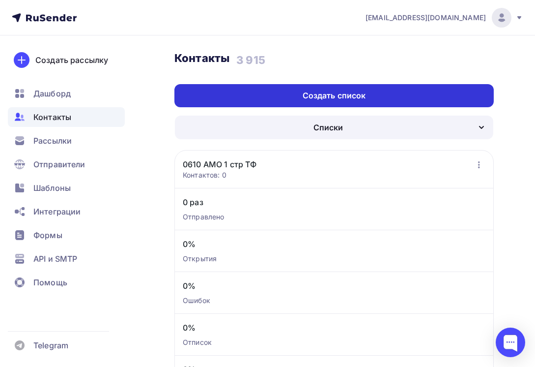
click at [333, 97] on div "Создать список" at bounding box center [334, 95] width 63 height 11
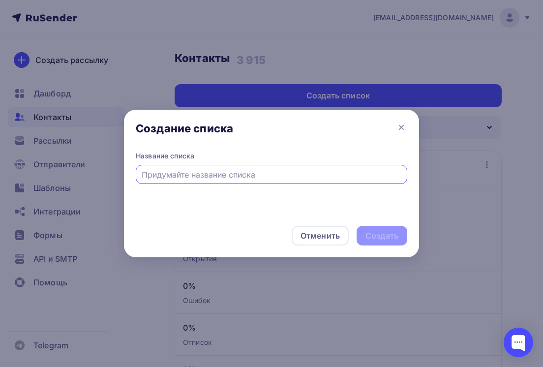
click at [217, 171] on input "text" at bounding box center [272, 175] width 260 height 12
type input "2025 АМО СРМ"
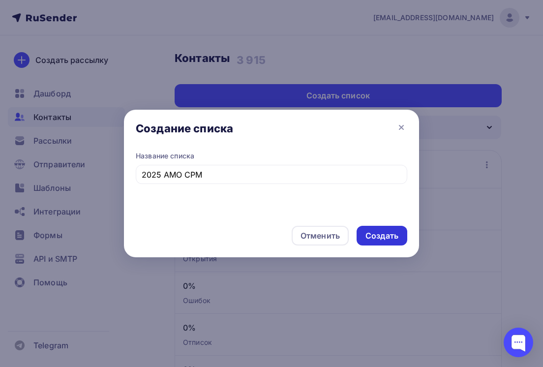
click at [393, 236] on div "Создать" at bounding box center [381, 235] width 33 height 11
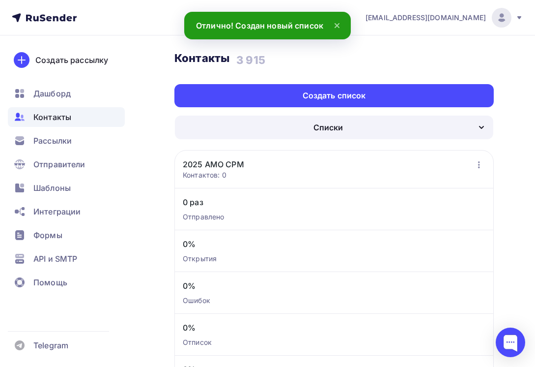
click at [49, 116] on span "Контакты" at bounding box center [52, 117] width 38 height 12
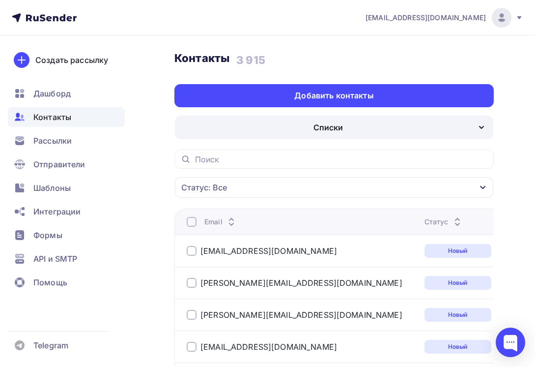
click at [308, 131] on div "Списки" at bounding box center [334, 128] width 319 height 24
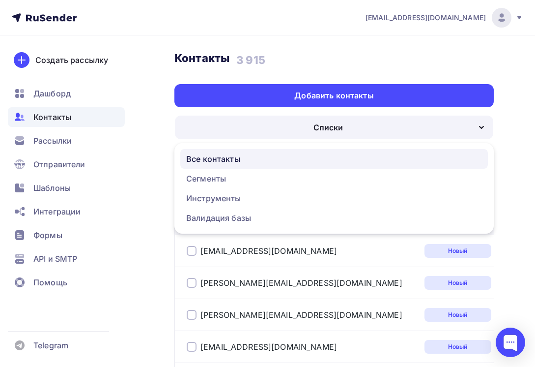
click at [231, 155] on div "Все контакты" at bounding box center [213, 159] width 54 height 12
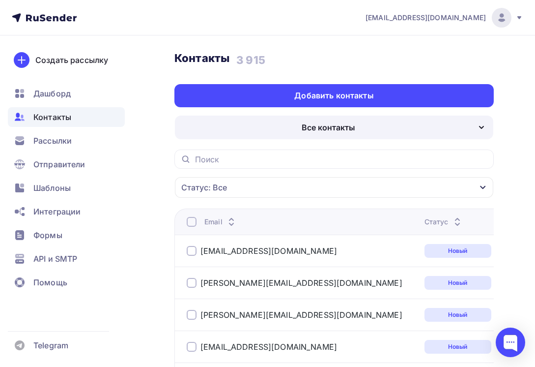
click at [333, 129] on div "Все контакты" at bounding box center [329, 127] width 54 height 12
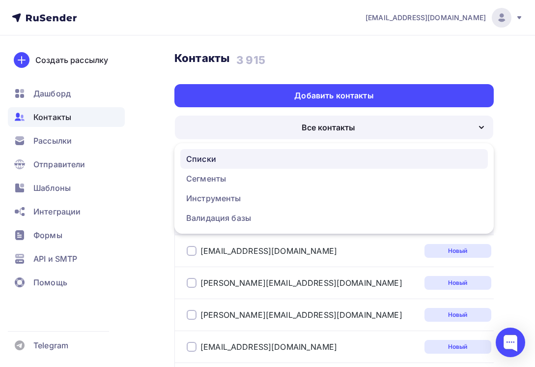
click at [240, 162] on div "Списки" at bounding box center [334, 159] width 296 height 12
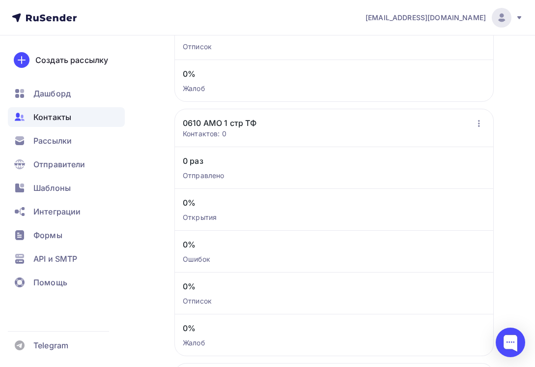
scroll to position [295, 0]
click at [249, 124] on link "0610 АМО 1 стр ТФ" at bounding box center [220, 123] width 74 height 12
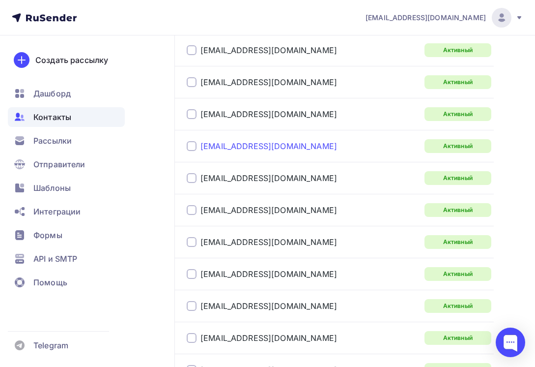
scroll to position [1182, 0]
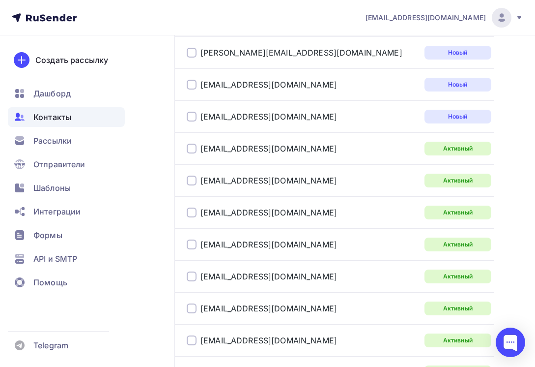
click at [191, 150] on div at bounding box center [192, 149] width 10 height 10
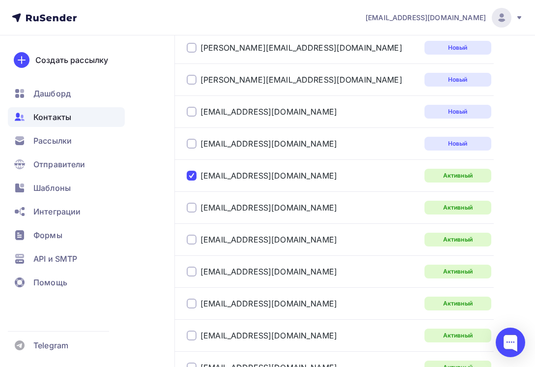
scroll to position [1209, 0]
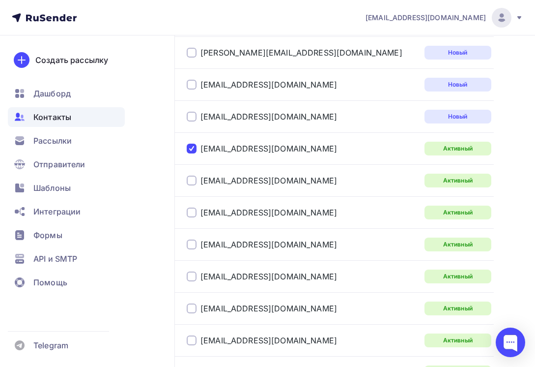
click at [190, 181] on div at bounding box center [192, 181] width 10 height 10
drag, startPoint x: 194, startPoint y: 214, endPoint x: 192, endPoint y: 237, distance: 23.2
click at [193, 214] on div at bounding box center [192, 212] width 10 height 10
click at [191, 244] on div at bounding box center [192, 244] width 10 height 10
drag, startPoint x: 194, startPoint y: 274, endPoint x: 236, endPoint y: 254, distance: 46.4
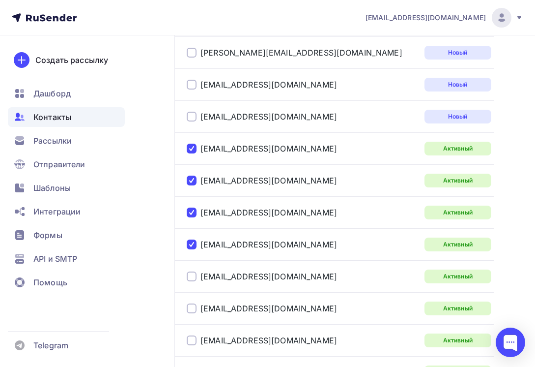
click at [194, 275] on div at bounding box center [192, 276] width 10 height 10
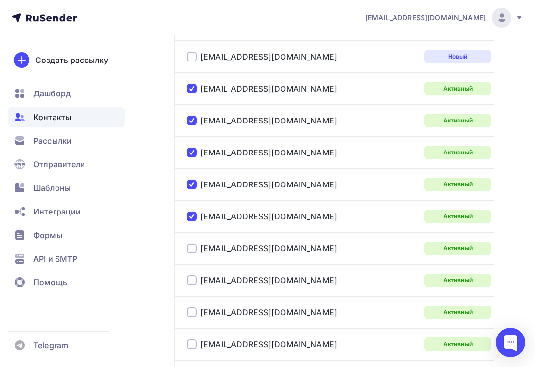
scroll to position [1356, 0]
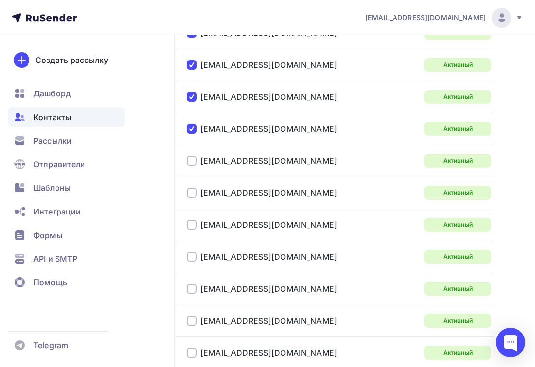
click at [191, 163] on div at bounding box center [192, 161] width 10 height 10
click at [192, 194] on div at bounding box center [192, 193] width 10 height 10
drag, startPoint x: 193, startPoint y: 224, endPoint x: 191, endPoint y: 244, distance: 20.2
click at [193, 224] on div at bounding box center [192, 225] width 10 height 10
click at [192, 256] on div at bounding box center [192, 257] width 10 height 10
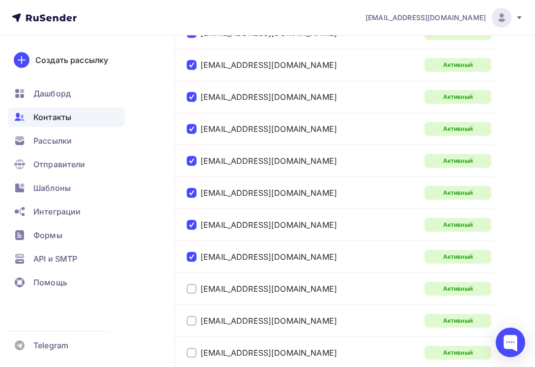
click at [194, 293] on div "[EMAIL_ADDRESS][DOMAIN_NAME]" at bounding box center [302, 289] width 230 height 16
click at [196, 288] on div at bounding box center [192, 289] width 10 height 10
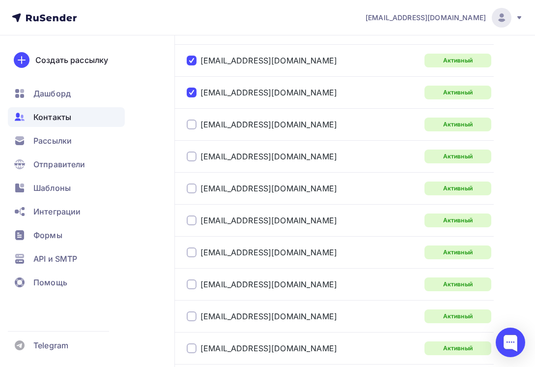
scroll to position [1553, 0]
click at [190, 119] on div at bounding box center [192, 124] width 10 height 10
click at [193, 160] on div at bounding box center [192, 156] width 10 height 10
click at [194, 191] on div at bounding box center [192, 188] width 10 height 10
click at [193, 221] on div at bounding box center [192, 220] width 10 height 10
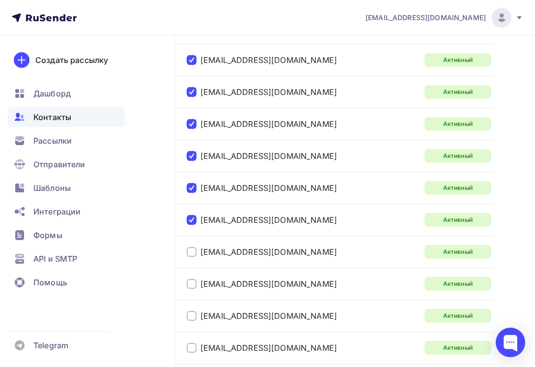
drag, startPoint x: 194, startPoint y: 250, endPoint x: 192, endPoint y: 264, distance: 14.0
click at [194, 251] on div at bounding box center [192, 252] width 10 height 10
click at [197, 287] on div "[EMAIL_ADDRESS][DOMAIN_NAME]" at bounding box center [262, 284] width 150 height 10
click at [194, 287] on div at bounding box center [192, 284] width 10 height 10
click at [190, 317] on div at bounding box center [192, 316] width 10 height 10
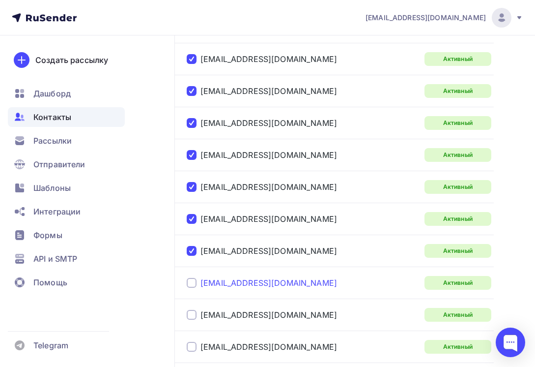
scroll to position [1700, 0]
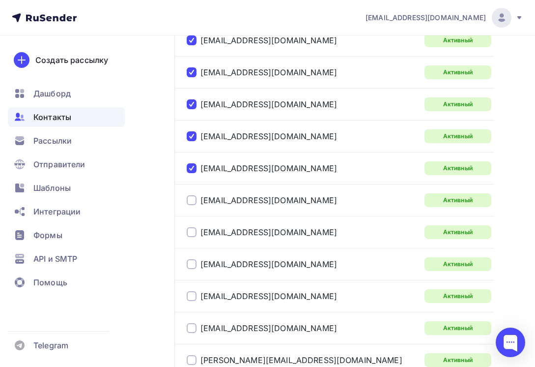
click at [192, 200] on div at bounding box center [192, 200] width 10 height 10
click at [192, 232] on div at bounding box center [192, 232] width 10 height 10
click at [193, 265] on div at bounding box center [192, 264] width 10 height 10
click at [193, 295] on div at bounding box center [192, 296] width 10 height 10
click at [194, 327] on div at bounding box center [192, 328] width 10 height 10
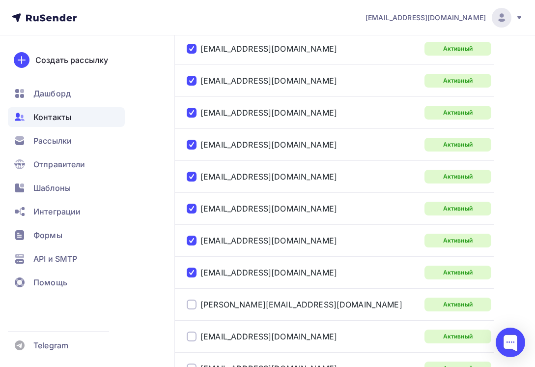
scroll to position [1897, 0]
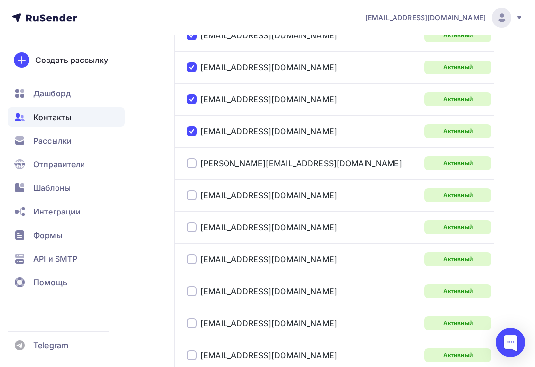
click at [195, 163] on div at bounding box center [192, 163] width 10 height 10
click at [189, 195] on div at bounding box center [192, 195] width 10 height 10
click at [196, 230] on div at bounding box center [192, 227] width 10 height 10
click at [193, 265] on div "[EMAIL_ADDRESS][DOMAIN_NAME]" at bounding box center [302, 259] width 230 height 16
click at [194, 258] on div at bounding box center [192, 259] width 10 height 10
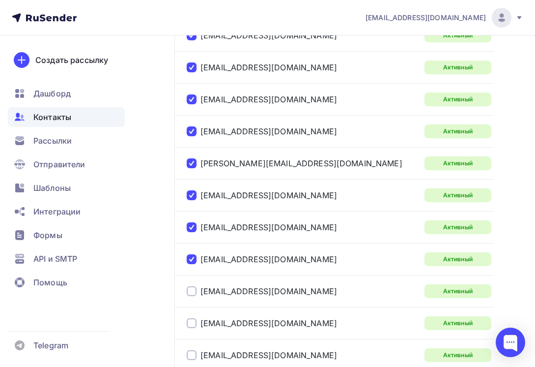
click at [192, 292] on div at bounding box center [192, 291] width 10 height 10
click at [193, 322] on div at bounding box center [192, 323] width 10 height 10
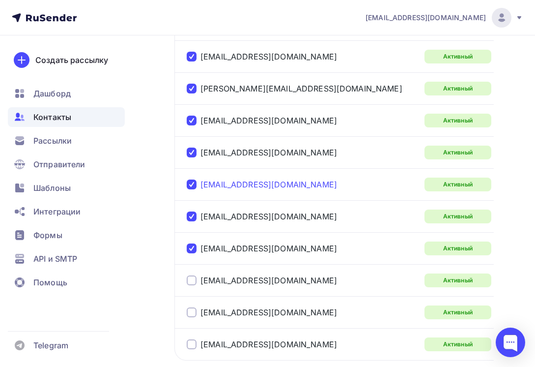
scroll to position [2066, 0]
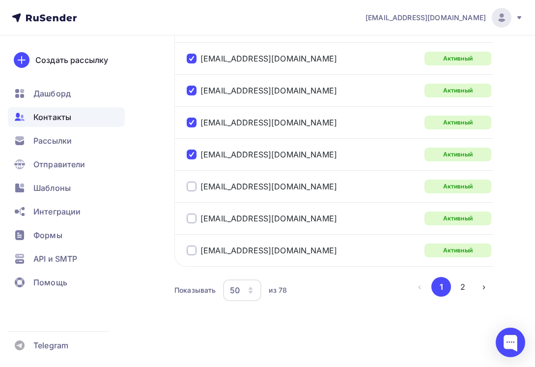
click at [191, 188] on div at bounding box center [192, 186] width 10 height 10
click at [194, 217] on div at bounding box center [192, 218] width 10 height 10
drag, startPoint x: 191, startPoint y: 252, endPoint x: 201, endPoint y: 248, distance: 10.6
click at [193, 251] on div at bounding box center [192, 250] width 10 height 10
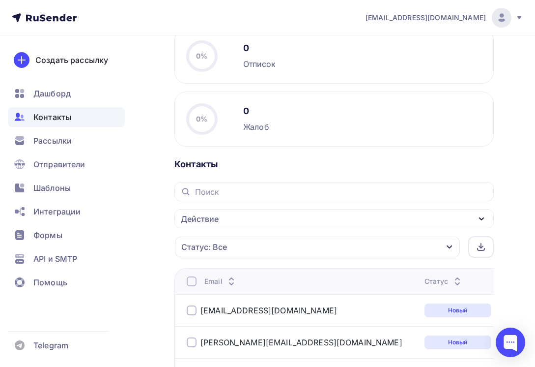
scroll to position [493, 0]
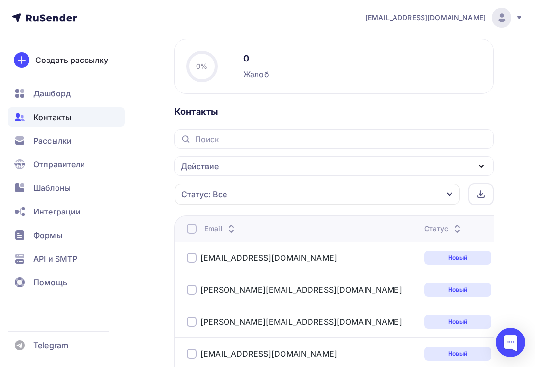
click at [306, 172] on div "Действие" at bounding box center [335, 165] width 320 height 19
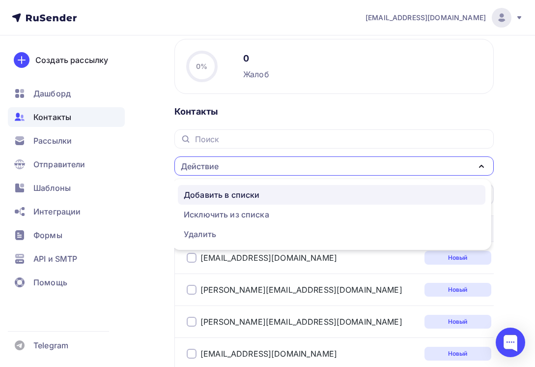
click at [285, 191] on div "Добавить в списки" at bounding box center [332, 195] width 296 height 12
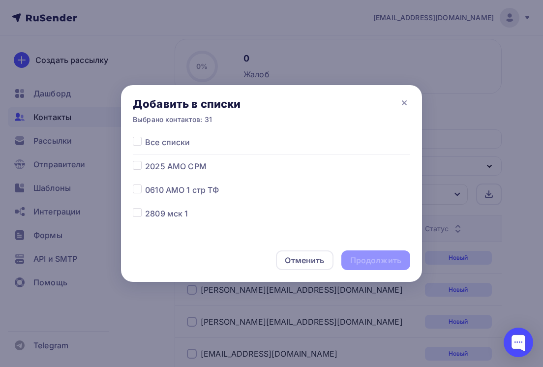
click at [145, 160] on label at bounding box center [145, 160] width 0 height 0
click at [141, 164] on input "checkbox" at bounding box center [137, 164] width 9 height 9
checkbox input "true"
click at [372, 257] on div "Продолжить" at bounding box center [375, 260] width 51 height 11
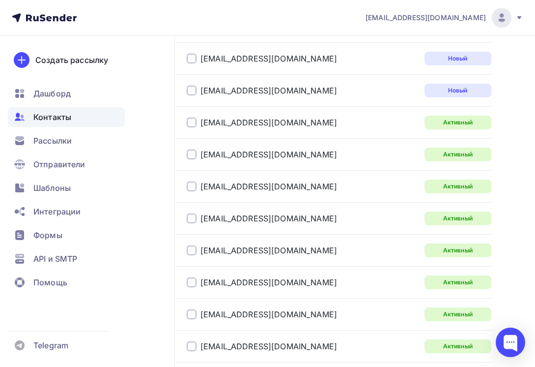
scroll to position [1328, 0]
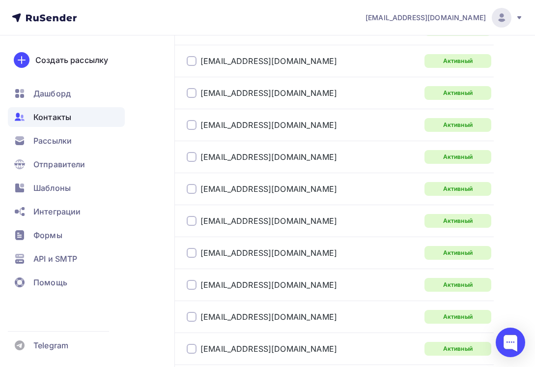
click at [196, 62] on div at bounding box center [192, 61] width 10 height 10
click at [194, 93] on div at bounding box center [192, 93] width 10 height 10
click at [194, 122] on div at bounding box center [192, 125] width 10 height 10
click at [191, 158] on div at bounding box center [192, 157] width 10 height 10
drag, startPoint x: 196, startPoint y: 189, endPoint x: 192, endPoint y: 198, distance: 9.2
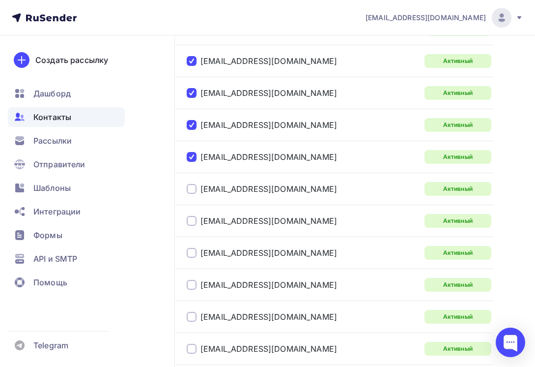
click at [195, 189] on div at bounding box center [192, 189] width 10 height 10
click at [193, 217] on div at bounding box center [192, 221] width 10 height 10
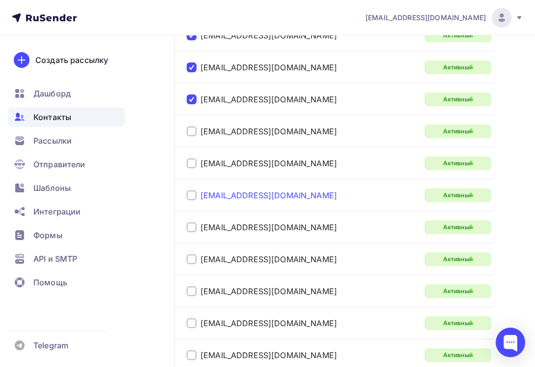
scroll to position [1476, 0]
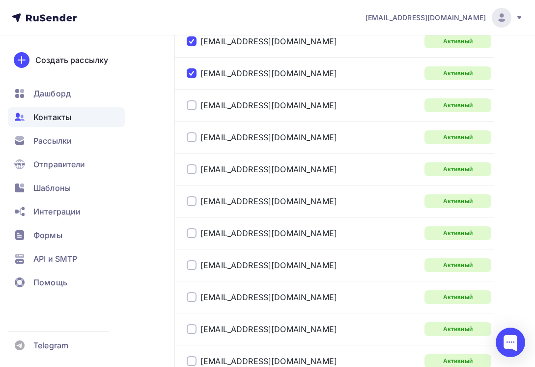
click at [194, 101] on div at bounding box center [192, 105] width 10 height 10
click at [192, 142] on div at bounding box center [192, 137] width 10 height 10
click at [191, 170] on div at bounding box center [192, 169] width 10 height 10
click at [193, 200] on div at bounding box center [192, 201] width 10 height 10
click at [195, 230] on div at bounding box center [192, 233] width 10 height 10
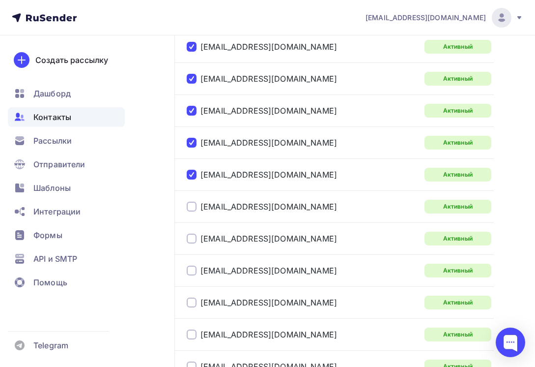
scroll to position [1623, 0]
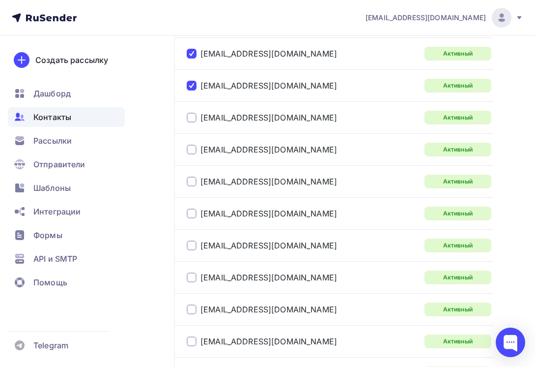
click at [194, 116] on div at bounding box center [192, 118] width 10 height 10
click at [191, 148] on div at bounding box center [192, 150] width 10 height 10
click at [195, 182] on div at bounding box center [192, 181] width 10 height 10
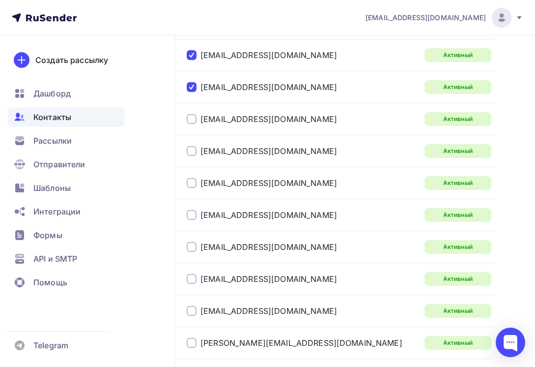
scroll to position [1722, 0]
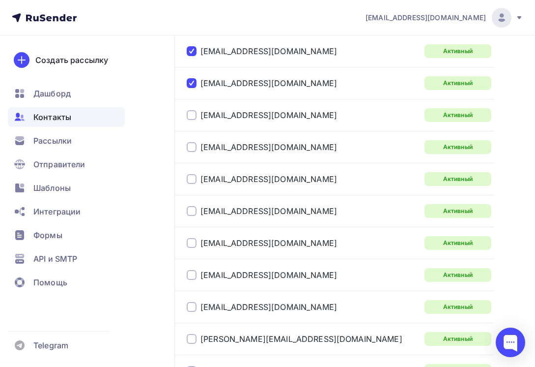
click at [189, 116] on div at bounding box center [192, 115] width 10 height 10
click at [190, 149] on div at bounding box center [192, 147] width 10 height 10
click at [192, 182] on div at bounding box center [192, 179] width 10 height 10
click at [191, 210] on div at bounding box center [192, 211] width 10 height 10
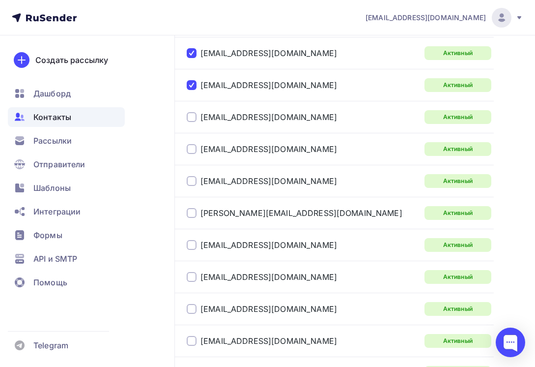
scroll to position [1869, 0]
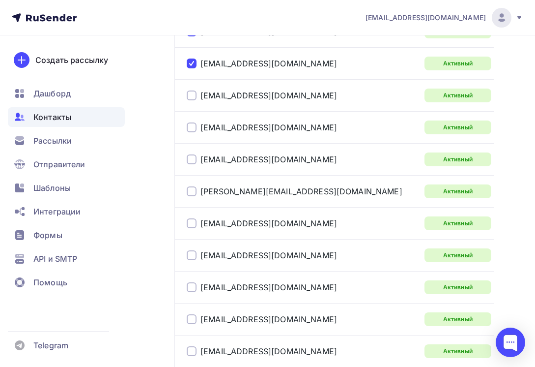
click at [194, 93] on div at bounding box center [192, 95] width 10 height 10
click at [191, 130] on div at bounding box center [192, 127] width 10 height 10
click at [190, 162] on div at bounding box center [192, 159] width 10 height 10
click at [194, 191] on div at bounding box center [192, 191] width 10 height 10
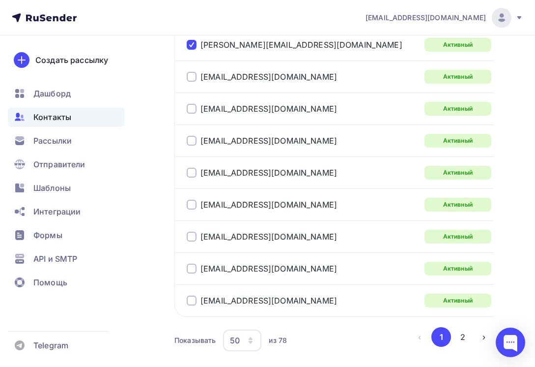
scroll to position [1967, 0]
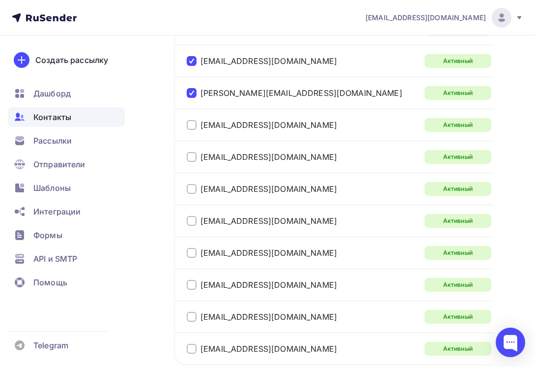
click at [191, 122] on div at bounding box center [192, 125] width 10 height 10
click at [192, 155] on div at bounding box center [192, 157] width 10 height 10
click at [195, 190] on div at bounding box center [192, 189] width 10 height 10
click at [190, 223] on div at bounding box center [192, 221] width 10 height 10
click at [193, 255] on div at bounding box center [192, 253] width 10 height 10
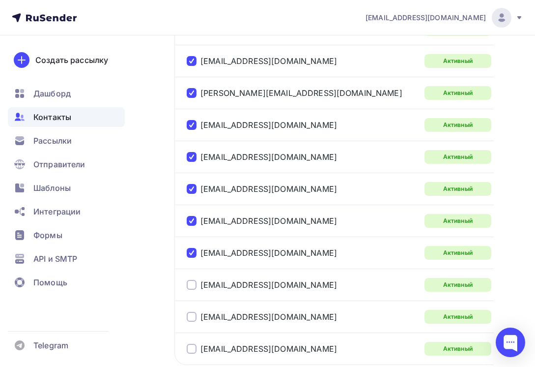
click at [189, 282] on div at bounding box center [192, 285] width 10 height 10
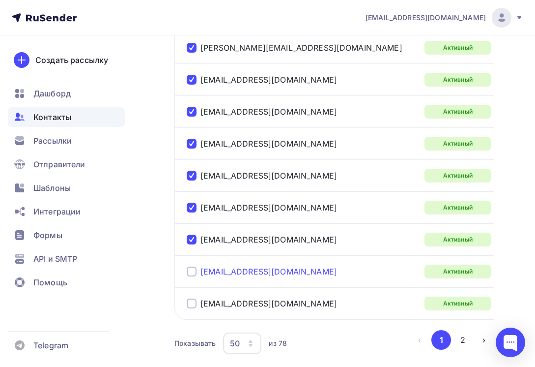
scroll to position [2066, 0]
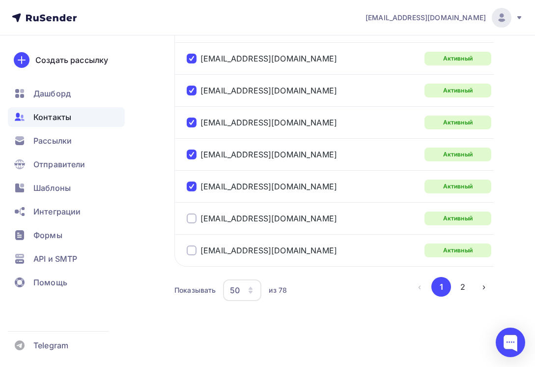
click at [193, 221] on div at bounding box center [192, 218] width 10 height 10
click at [190, 251] on div at bounding box center [192, 250] width 10 height 10
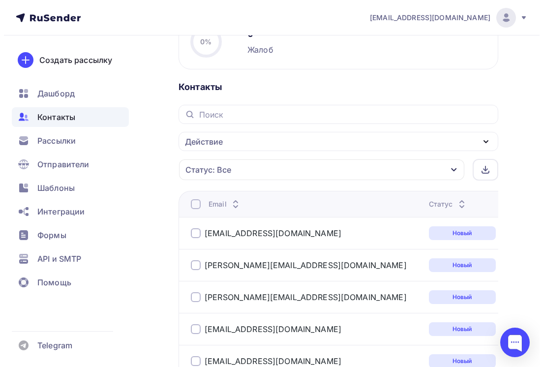
scroll to position [542, 0]
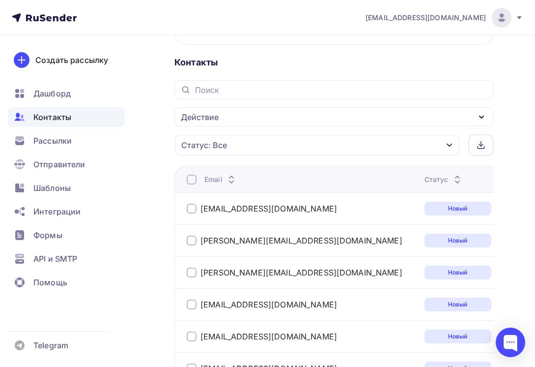
click at [310, 118] on div "Действие" at bounding box center [335, 116] width 320 height 19
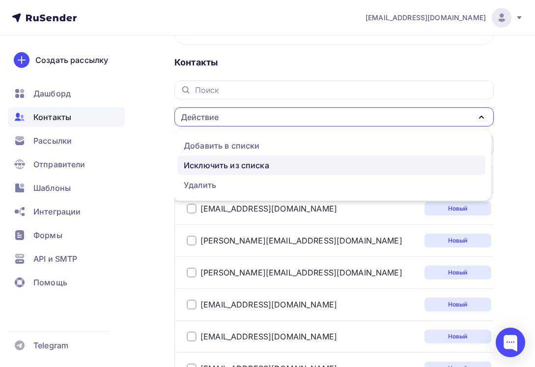
click at [275, 164] on div "Исключить из списка" at bounding box center [332, 165] width 296 height 12
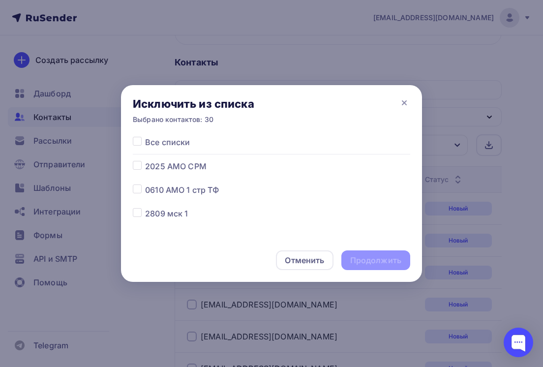
click at [145, 184] on label at bounding box center [145, 184] width 0 height 0
click at [139, 190] on input "checkbox" at bounding box center [137, 188] width 9 height 9
checkbox input "true"
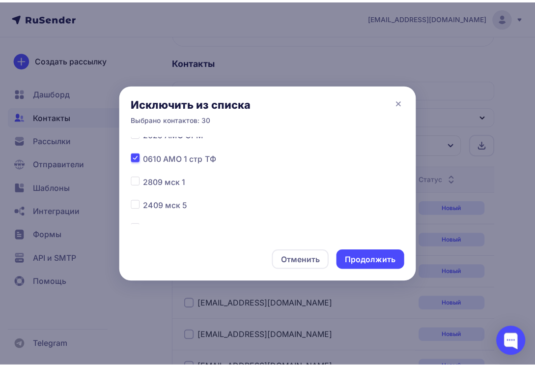
scroll to position [49, 0]
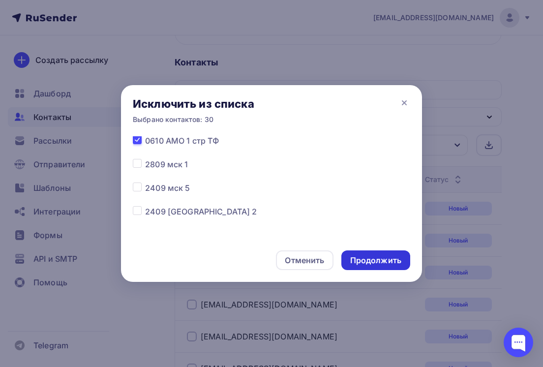
click at [386, 259] on div "Продолжить" at bounding box center [375, 260] width 51 height 11
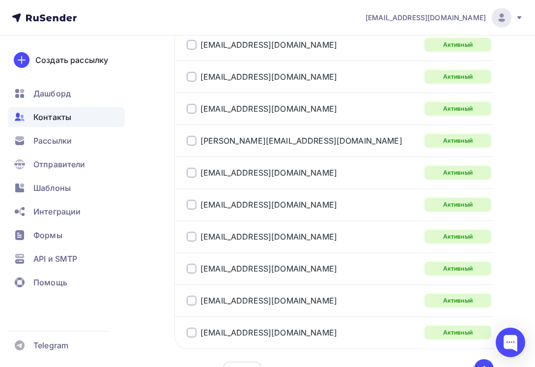
scroll to position [2002, 0]
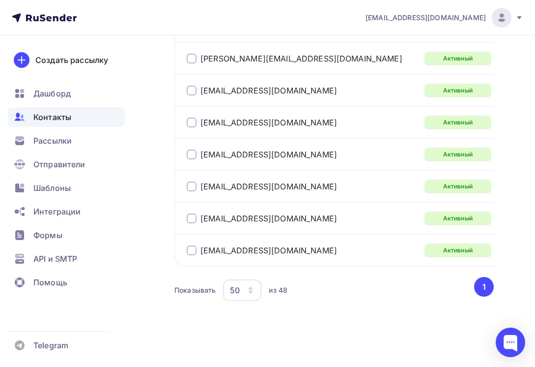
click at [191, 247] on div at bounding box center [192, 250] width 10 height 10
click at [194, 221] on div "[EMAIL_ADDRESS][DOMAIN_NAME]" at bounding box center [262, 218] width 150 height 10
click at [193, 220] on div at bounding box center [192, 218] width 10 height 10
click at [191, 187] on div at bounding box center [192, 186] width 10 height 10
click at [193, 149] on div at bounding box center [192, 154] width 10 height 10
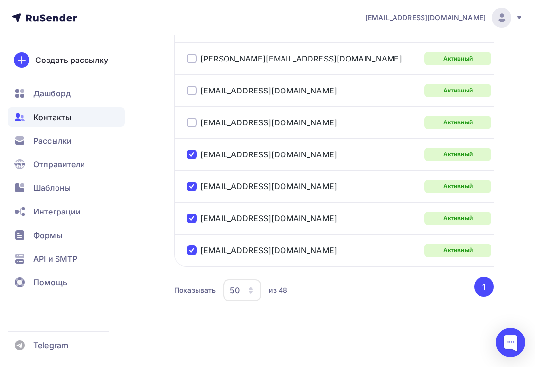
click at [193, 128] on div "[EMAIL_ADDRESS][DOMAIN_NAME]" at bounding box center [302, 123] width 230 height 16
click at [193, 122] on div at bounding box center [192, 122] width 10 height 10
click at [193, 88] on div at bounding box center [192, 91] width 10 height 10
click at [193, 60] on div at bounding box center [192, 59] width 10 height 10
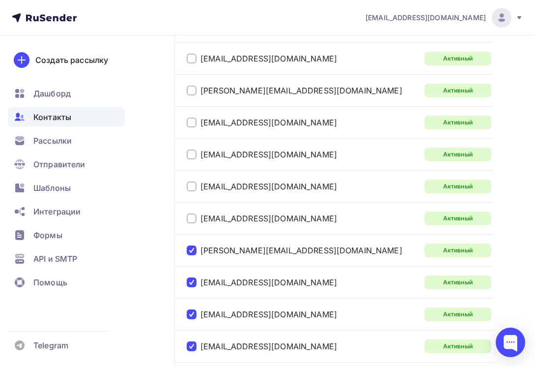
scroll to position [1756, 0]
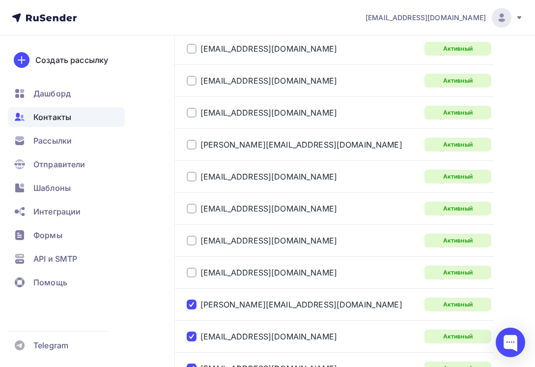
click at [194, 273] on div at bounding box center [192, 272] width 10 height 10
click at [193, 276] on div at bounding box center [192, 272] width 10 height 10
drag, startPoint x: 193, startPoint y: 275, endPoint x: 193, endPoint y: 269, distance: 5.9
click at [193, 275] on div at bounding box center [192, 272] width 10 height 10
click at [194, 238] on div at bounding box center [192, 240] width 10 height 10
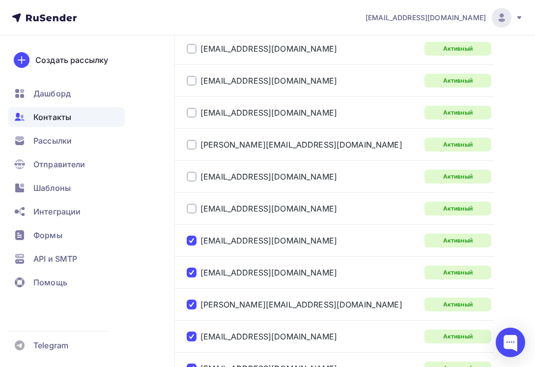
click at [195, 206] on div at bounding box center [192, 209] width 10 height 10
click at [194, 174] on div at bounding box center [192, 177] width 10 height 10
drag, startPoint x: 192, startPoint y: 146, endPoint x: 192, endPoint y: 137, distance: 8.4
click at [192, 146] on div at bounding box center [192, 145] width 10 height 10
drag, startPoint x: 193, startPoint y: 109, endPoint x: 194, endPoint y: 99, distance: 9.9
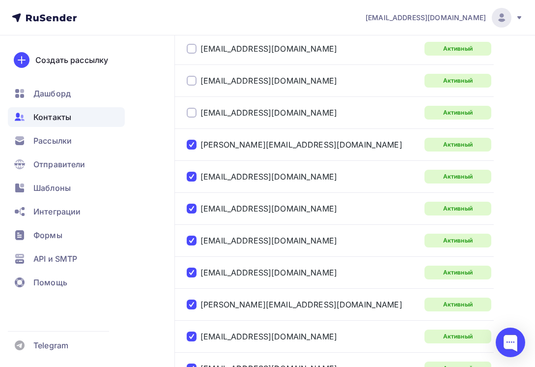
click at [193, 109] on div at bounding box center [192, 113] width 10 height 10
click at [197, 80] on div "[EMAIL_ADDRESS][DOMAIN_NAME]" at bounding box center [262, 81] width 150 height 10
click at [195, 80] on div at bounding box center [192, 81] width 10 height 10
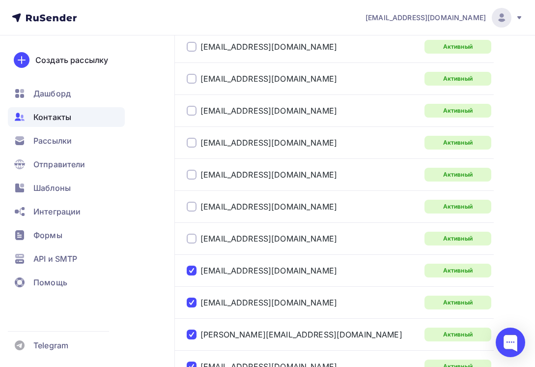
scroll to position [1559, 0]
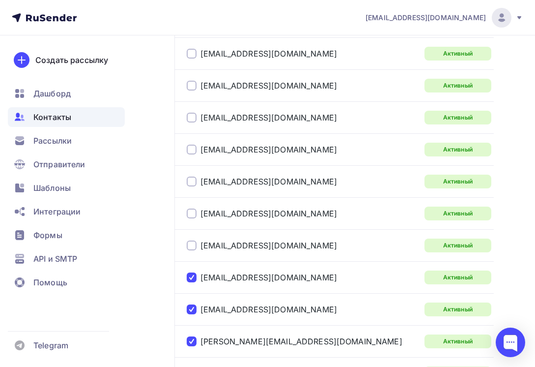
click at [194, 246] on div at bounding box center [192, 245] width 10 height 10
click at [192, 213] on div at bounding box center [192, 213] width 10 height 10
click at [194, 179] on div at bounding box center [192, 181] width 10 height 10
click at [194, 150] on div at bounding box center [192, 150] width 10 height 10
click at [191, 116] on div at bounding box center [192, 118] width 10 height 10
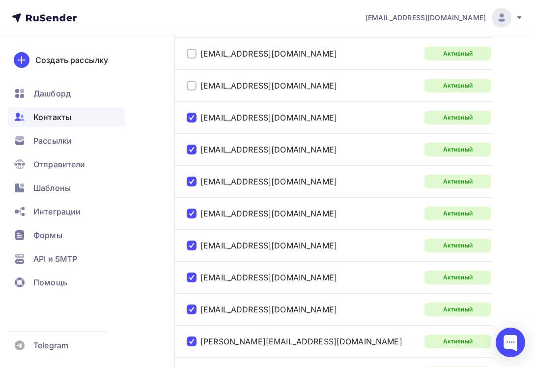
click at [192, 84] on div at bounding box center [192, 86] width 10 height 10
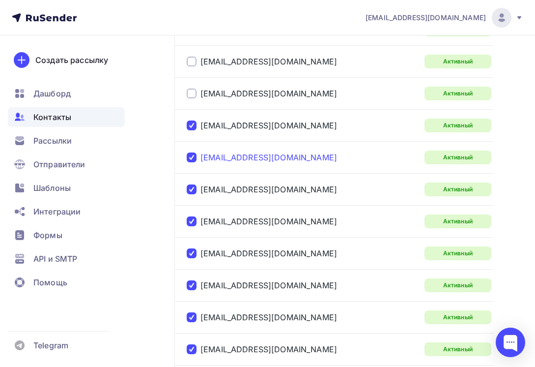
scroll to position [1461, 0]
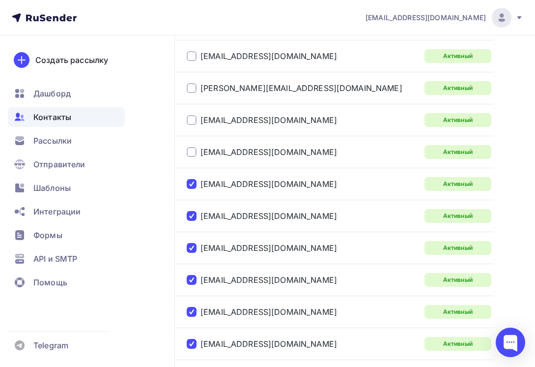
click at [193, 146] on div "[EMAIL_ADDRESS][DOMAIN_NAME]" at bounding box center [302, 152] width 230 height 16
click at [191, 117] on div at bounding box center [192, 120] width 10 height 10
click at [191, 152] on div at bounding box center [192, 152] width 10 height 10
click at [193, 86] on div at bounding box center [192, 88] width 10 height 10
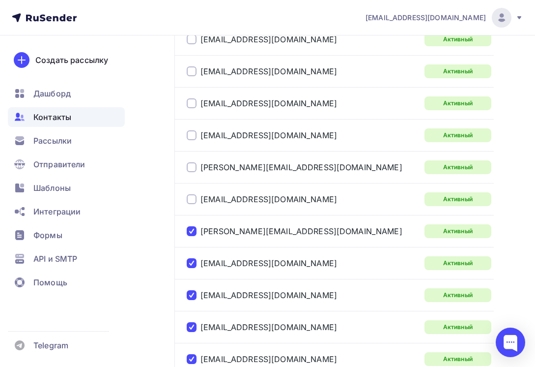
scroll to position [1314, 0]
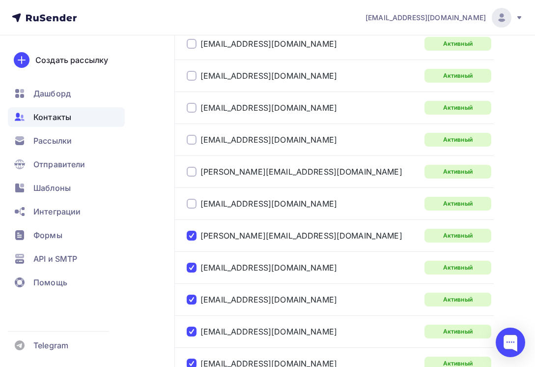
click at [193, 200] on div at bounding box center [192, 204] width 10 height 10
click at [194, 171] on div at bounding box center [192, 172] width 10 height 10
click at [192, 140] on div at bounding box center [192, 140] width 10 height 10
click at [192, 108] on div at bounding box center [192, 108] width 10 height 10
click at [194, 71] on div at bounding box center [192, 76] width 10 height 10
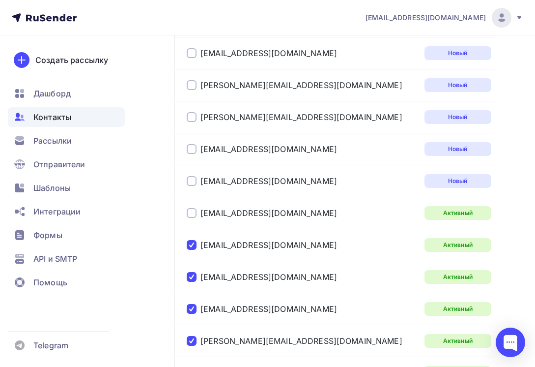
scroll to position [1117, 0]
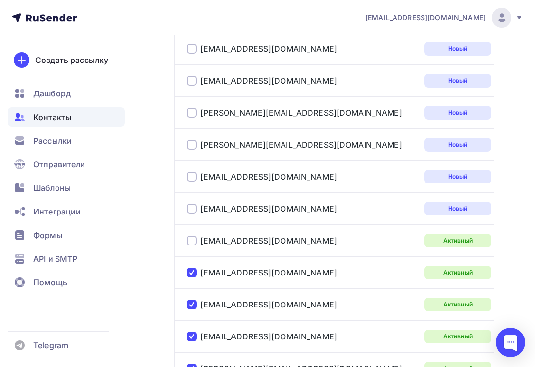
click at [188, 237] on div at bounding box center [192, 240] width 10 height 10
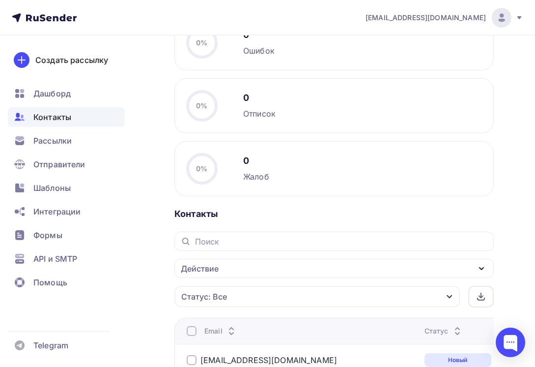
scroll to position [478, 0]
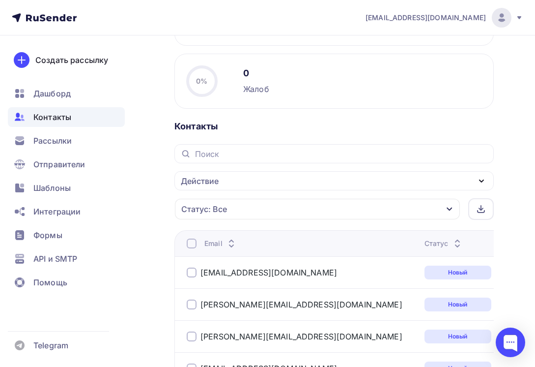
click at [315, 180] on div "Действие" at bounding box center [335, 180] width 320 height 19
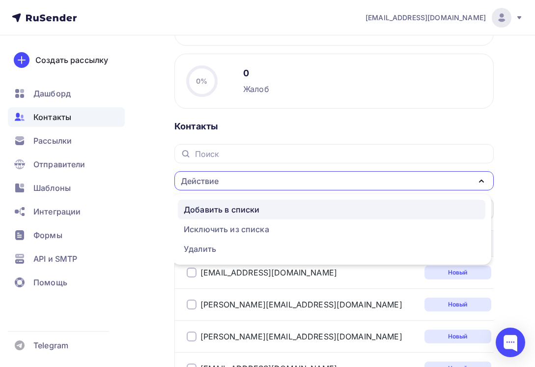
click at [281, 207] on div "Добавить в списки" at bounding box center [332, 210] width 296 height 12
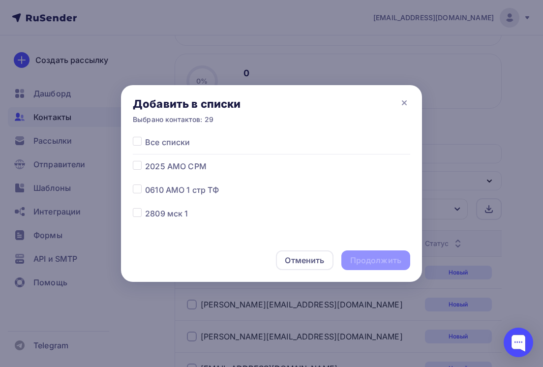
click at [145, 160] on label at bounding box center [145, 160] width 0 height 0
click at [136, 167] on input "checkbox" at bounding box center [137, 164] width 9 height 9
checkbox input "true"
click at [376, 263] on div "Продолжить" at bounding box center [375, 260] width 51 height 11
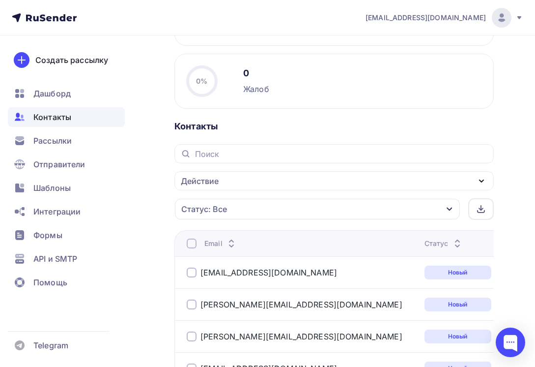
click at [195, 241] on div at bounding box center [192, 243] width 10 height 10
click at [196, 276] on div at bounding box center [192, 272] width 10 height 10
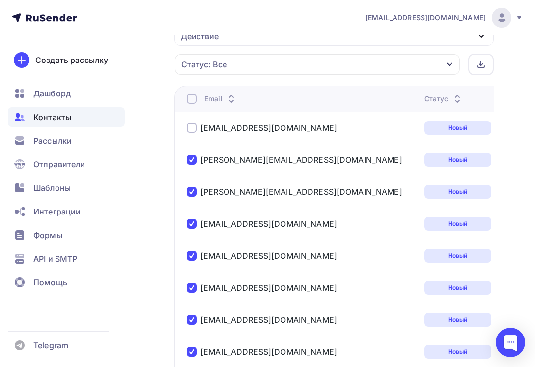
scroll to position [625, 0]
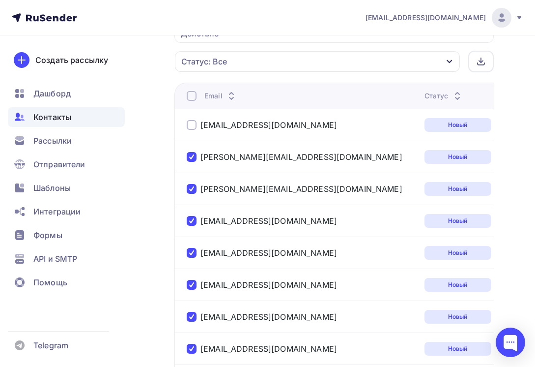
click at [192, 158] on div at bounding box center [192, 157] width 10 height 10
click at [187, 191] on div at bounding box center [192, 189] width 10 height 10
click at [192, 226] on div "[EMAIL_ADDRESS][DOMAIN_NAME]" at bounding box center [302, 221] width 230 height 16
click at [192, 223] on div at bounding box center [192, 221] width 10 height 10
drag, startPoint x: 191, startPoint y: 222, endPoint x: 194, endPoint y: 256, distance: 34.0
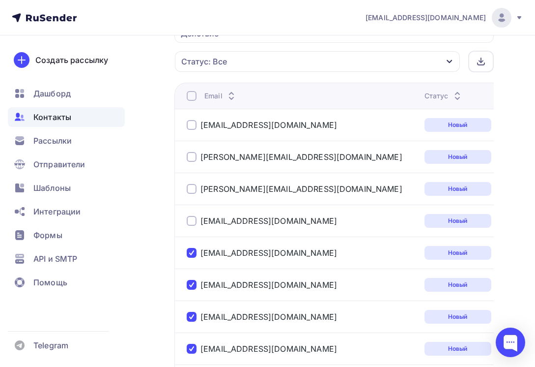
click at [194, 256] on div at bounding box center [192, 253] width 10 height 10
click at [191, 289] on div at bounding box center [192, 285] width 10 height 10
click at [195, 321] on div at bounding box center [192, 317] width 10 height 10
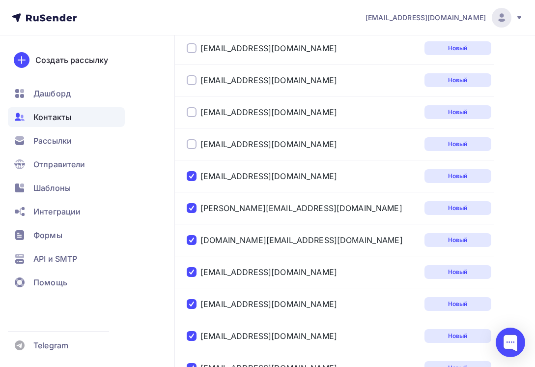
scroll to position [822, 0]
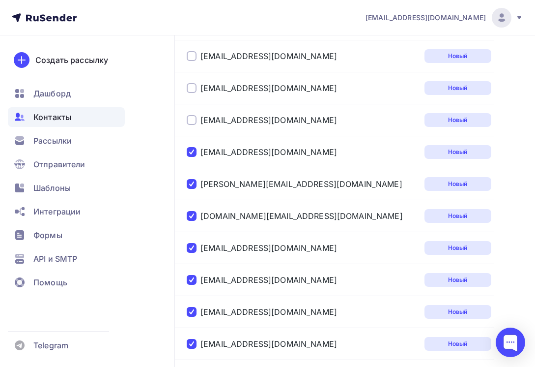
click at [194, 152] on div at bounding box center [192, 152] width 10 height 10
click at [195, 184] on div at bounding box center [192, 184] width 10 height 10
click at [196, 216] on div at bounding box center [192, 216] width 10 height 10
click at [193, 249] on div at bounding box center [192, 248] width 10 height 10
click at [192, 278] on div at bounding box center [192, 280] width 10 height 10
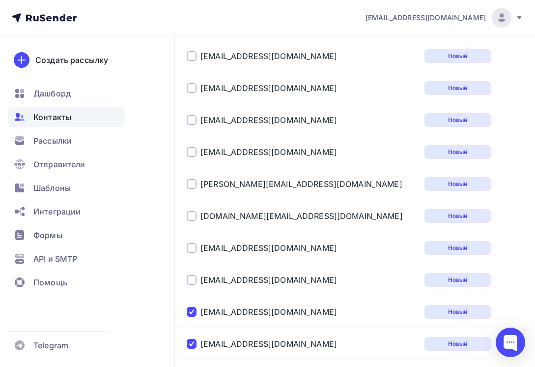
click at [193, 309] on div at bounding box center [192, 312] width 10 height 10
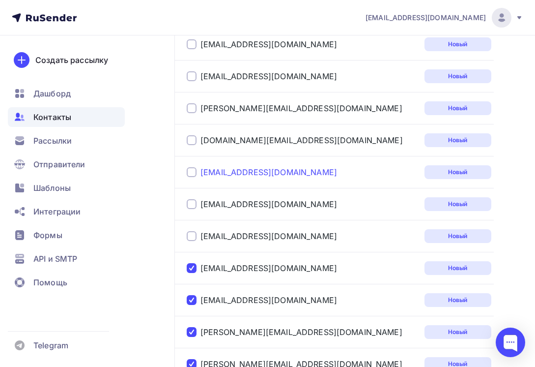
scroll to position [1019, 0]
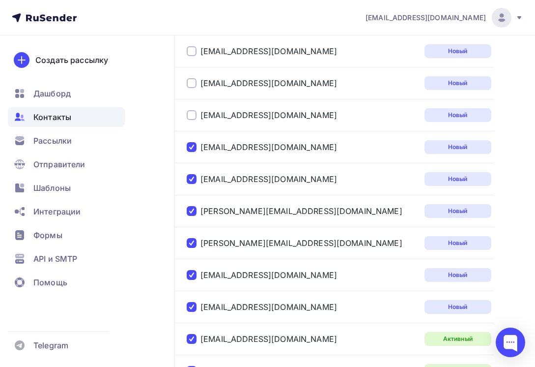
click at [196, 149] on div at bounding box center [192, 147] width 10 height 10
click at [193, 175] on div at bounding box center [192, 179] width 10 height 10
click at [191, 217] on div "[PERSON_NAME][EMAIL_ADDRESS][DOMAIN_NAME]" at bounding box center [302, 211] width 230 height 16
click at [191, 213] on div at bounding box center [192, 211] width 10 height 10
click at [191, 241] on div at bounding box center [192, 243] width 10 height 10
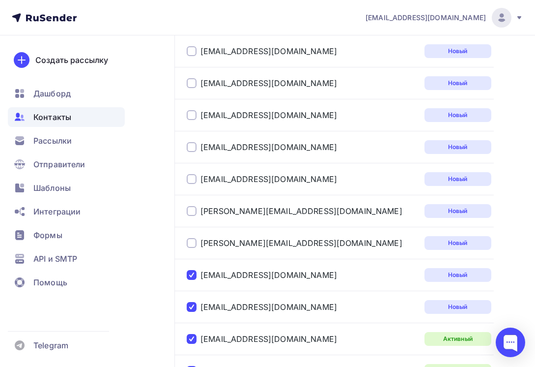
click at [197, 276] on div "[EMAIL_ADDRESS][DOMAIN_NAME]" at bounding box center [262, 275] width 150 height 10
click at [194, 302] on div at bounding box center [192, 307] width 10 height 10
click at [193, 274] on div at bounding box center [192, 275] width 10 height 10
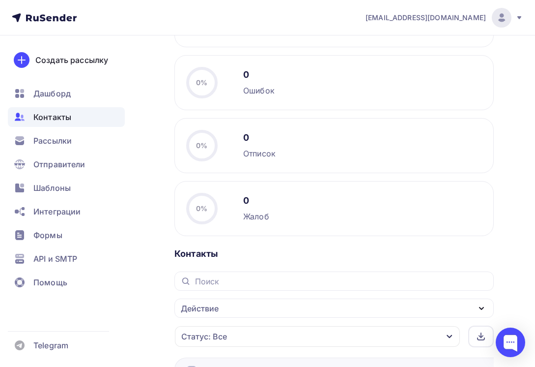
scroll to position [429, 0]
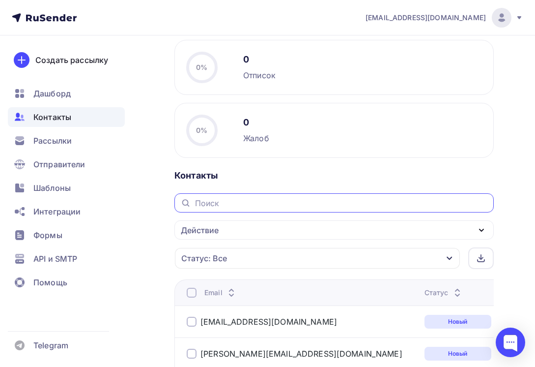
click at [280, 202] on input "text" at bounding box center [341, 203] width 293 height 11
click at [277, 229] on div "Действие" at bounding box center [335, 229] width 320 height 19
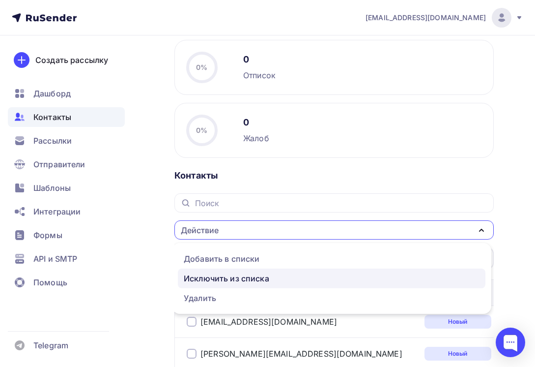
click at [269, 277] on div "Исключить из списка" at bounding box center [227, 278] width 86 height 12
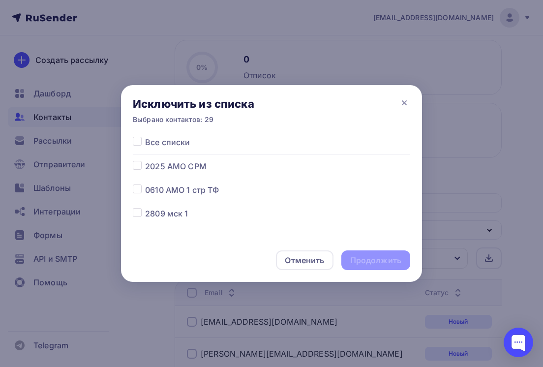
click at [142, 189] on div at bounding box center [139, 190] width 12 height 12
click at [145, 184] on label at bounding box center [145, 184] width 0 height 0
click at [140, 191] on input "checkbox" at bounding box center [137, 188] width 9 height 9
checkbox input "true"
click at [380, 257] on div "Продолжить" at bounding box center [375, 260] width 51 height 11
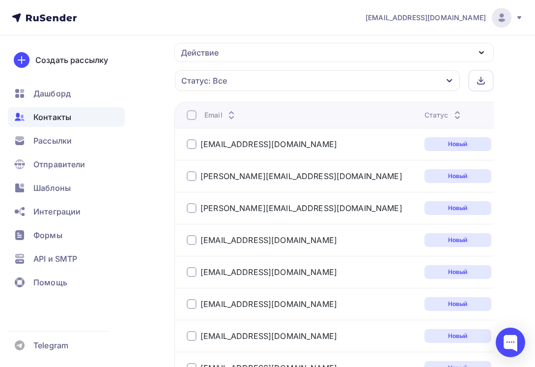
scroll to position [682, 0]
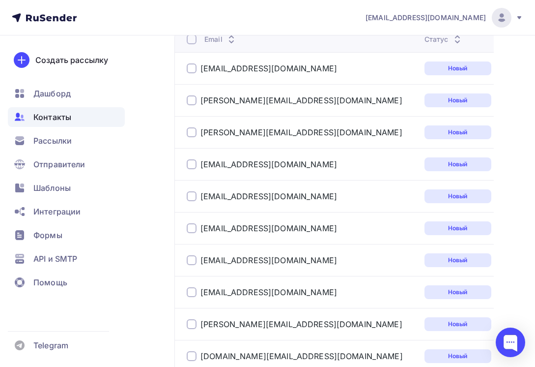
click at [69, 112] on span "Контакты" at bounding box center [52, 117] width 38 height 12
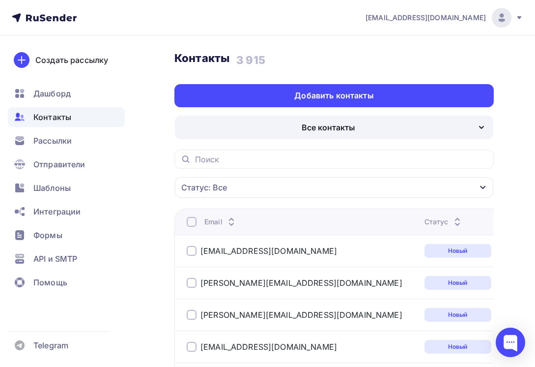
click at [340, 123] on div "Все контакты" at bounding box center [329, 127] width 54 height 12
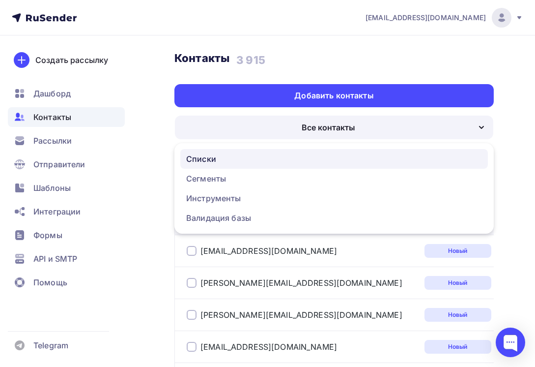
click at [289, 156] on div "Списки" at bounding box center [334, 159] width 296 height 12
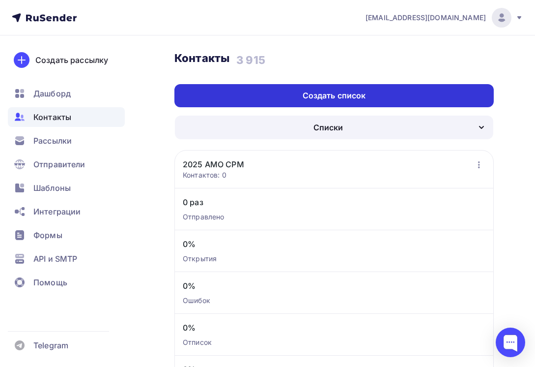
click at [328, 94] on div "Создать список" at bounding box center [334, 95] width 63 height 11
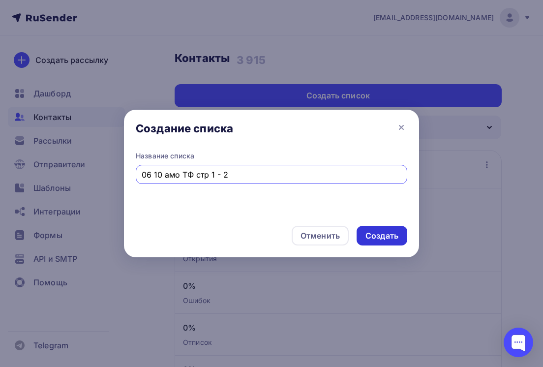
type input "06 10 амо ТФ стр 1 - 2"
click at [385, 235] on div "Создать" at bounding box center [381, 235] width 33 height 11
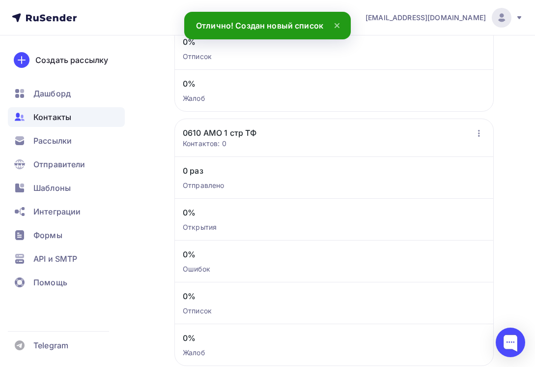
scroll to position [541, 0]
click at [242, 130] on link "0610 АМО 1 стр ТФ" at bounding box center [220, 132] width 74 height 12
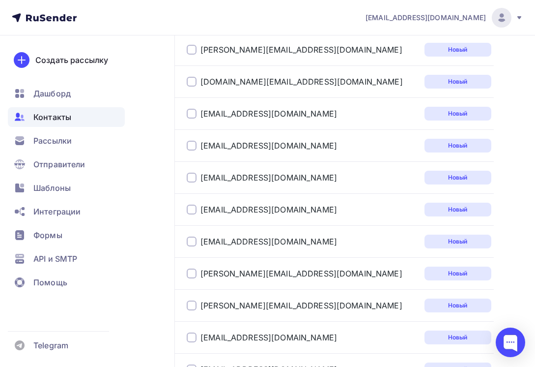
scroll to position [1048, 0]
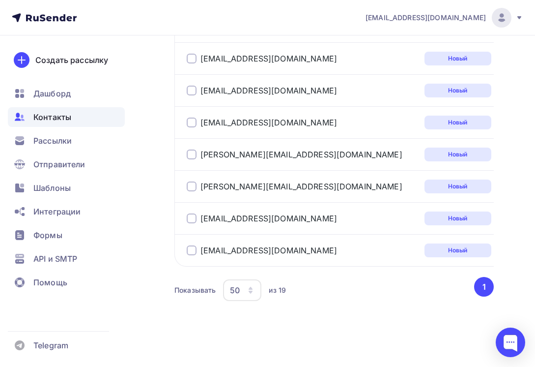
click at [240, 290] on div "50" at bounding box center [235, 290] width 10 height 12
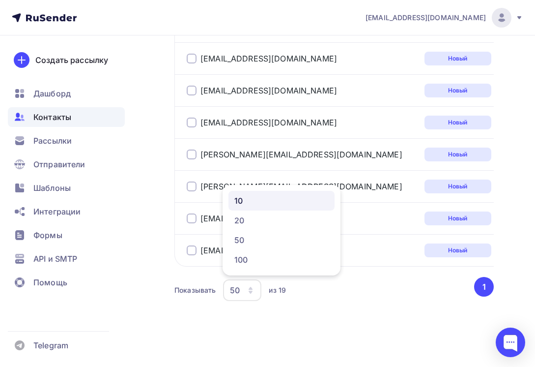
click at [246, 197] on div "10" at bounding box center [281, 201] width 94 height 12
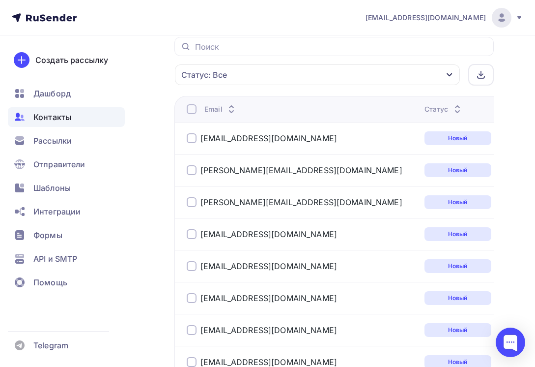
scroll to position [573, 0]
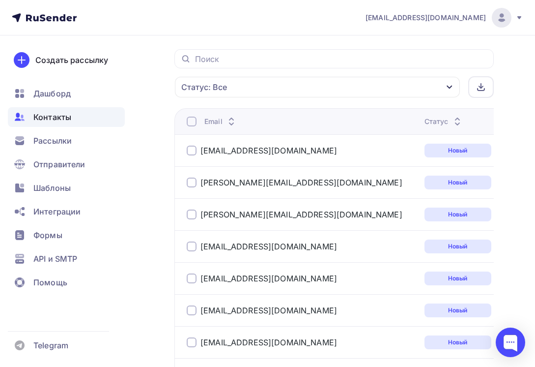
click at [189, 119] on div at bounding box center [192, 122] width 10 height 10
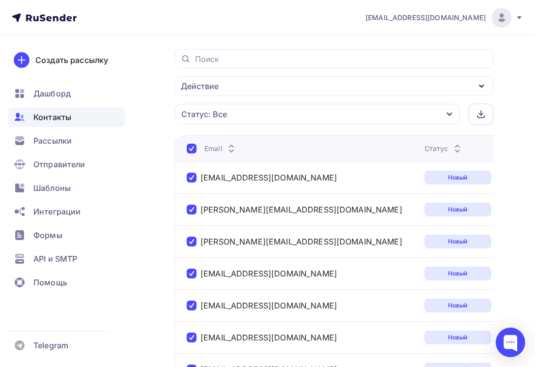
click at [312, 90] on div "Действие" at bounding box center [335, 85] width 320 height 19
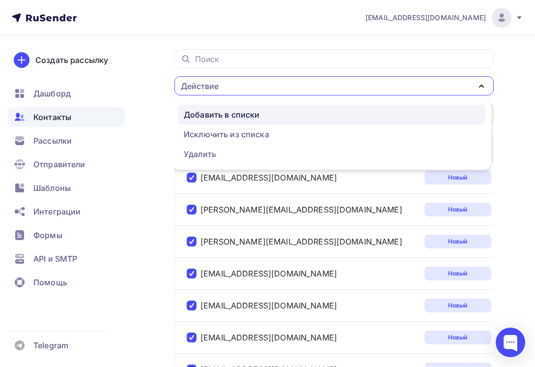
click at [284, 113] on div "Добавить в списки" at bounding box center [332, 115] width 296 height 12
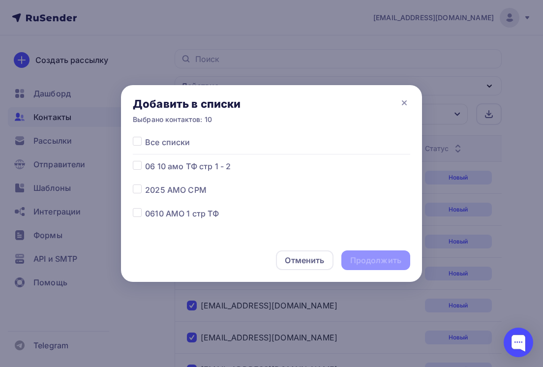
click at [145, 160] on label at bounding box center [145, 160] width 0 height 0
click at [140, 167] on input "checkbox" at bounding box center [137, 164] width 9 height 9
checkbox input "true"
click at [380, 260] on div "Продолжить" at bounding box center [375, 260] width 51 height 11
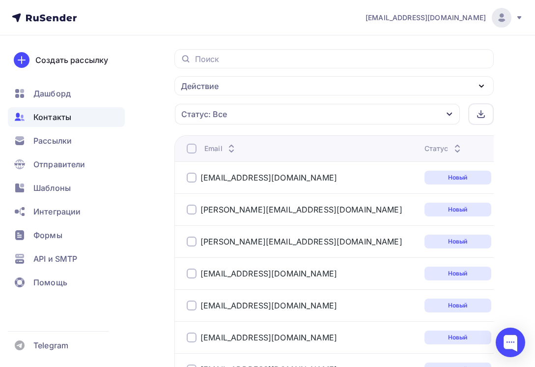
click at [192, 146] on div at bounding box center [192, 149] width 10 height 10
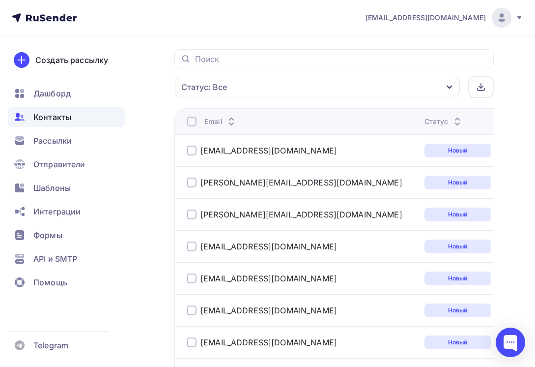
click at [194, 122] on div at bounding box center [192, 122] width 10 height 10
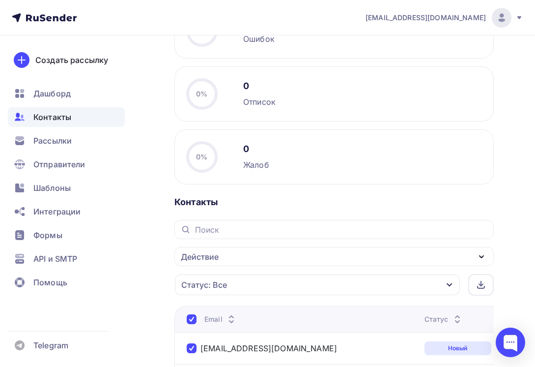
scroll to position [493, 0]
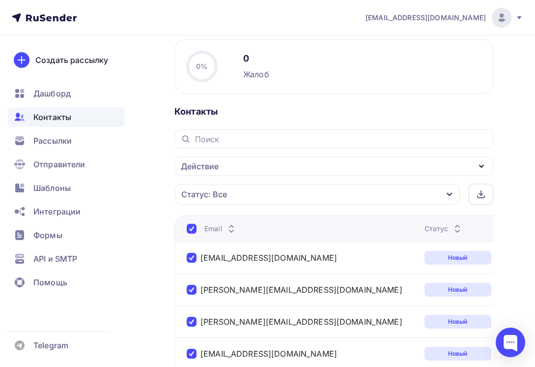
click at [283, 167] on div "Действие" at bounding box center [335, 165] width 320 height 19
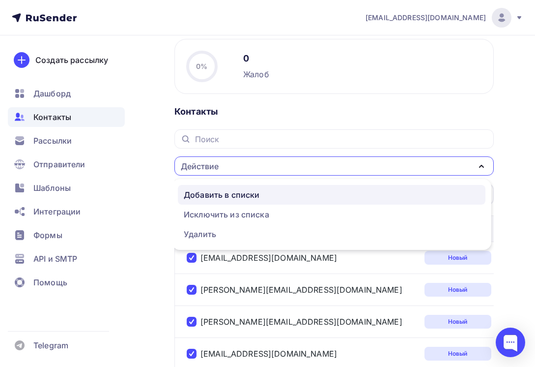
click at [259, 197] on div "Добавить в списки" at bounding box center [222, 195] width 76 height 12
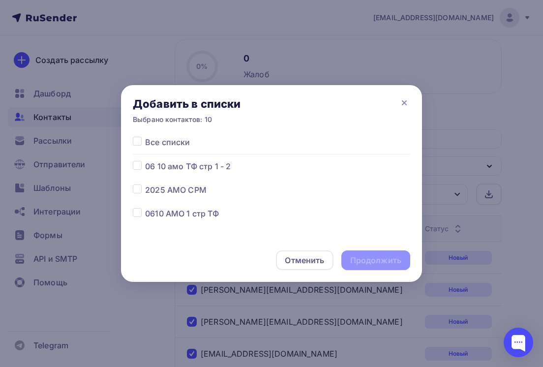
click at [145, 160] on label at bounding box center [145, 160] width 0 height 0
click at [136, 168] on input "checkbox" at bounding box center [137, 164] width 9 height 9
checkbox input "true"
click at [360, 255] on div "Продолжить" at bounding box center [375, 260] width 51 height 11
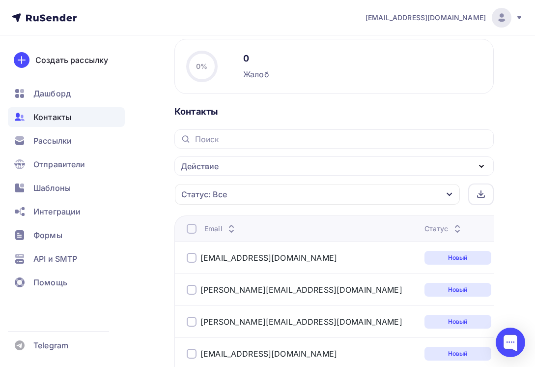
click at [191, 228] on div at bounding box center [192, 229] width 10 height 10
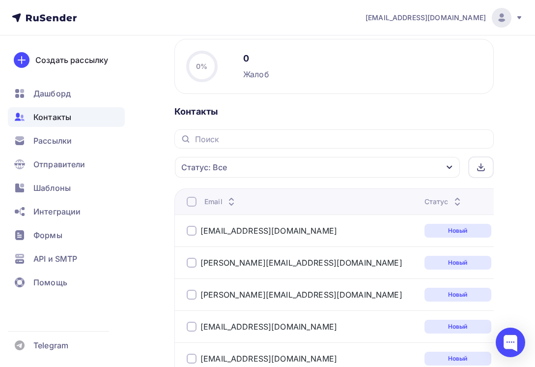
click at [195, 199] on div at bounding box center [192, 202] width 10 height 10
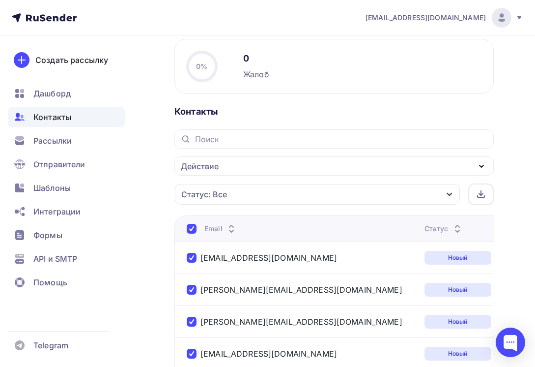
click at [304, 170] on div "Действие" at bounding box center [335, 165] width 320 height 19
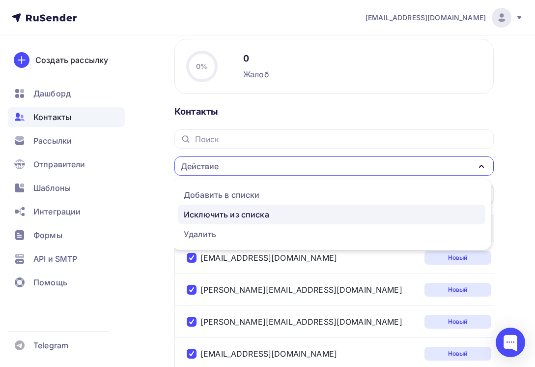
click at [277, 212] on div "Исключить из списка" at bounding box center [332, 214] width 296 height 12
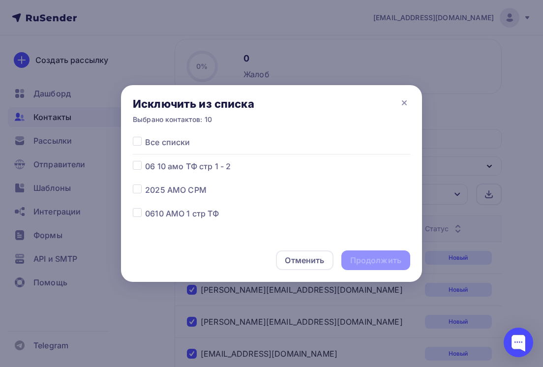
click at [145, 207] on label at bounding box center [145, 207] width 0 height 0
click at [141, 212] on input "checkbox" at bounding box center [137, 211] width 9 height 9
checkbox input "true"
drag, startPoint x: 383, startPoint y: 264, endPoint x: 373, endPoint y: 261, distance: 10.4
click at [382, 264] on div "Продолжить" at bounding box center [375, 260] width 51 height 11
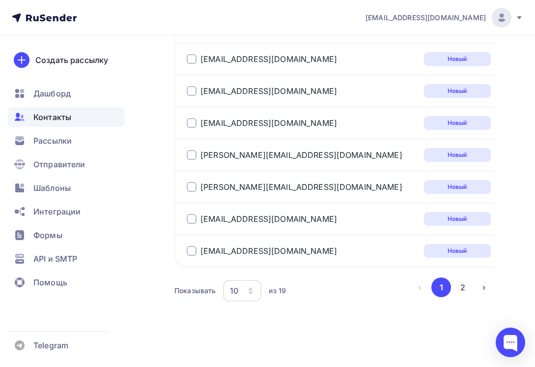
scroll to position [756, 0]
click at [58, 114] on span "Контакты" at bounding box center [52, 117] width 38 height 12
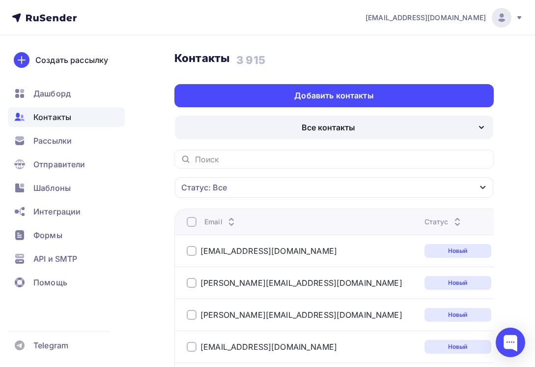
click at [321, 126] on div "Все контакты" at bounding box center [329, 127] width 54 height 12
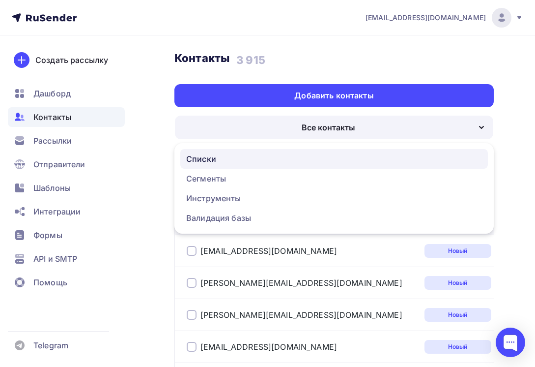
click at [261, 160] on div "Списки" at bounding box center [334, 159] width 296 height 12
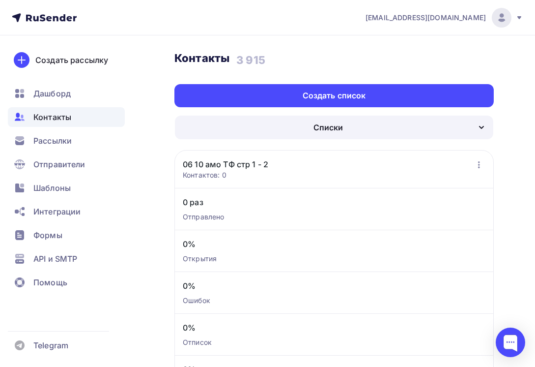
click at [226, 166] on link "06 10 амо ТФ стр 1 - 2" at bounding box center [226, 164] width 86 height 12
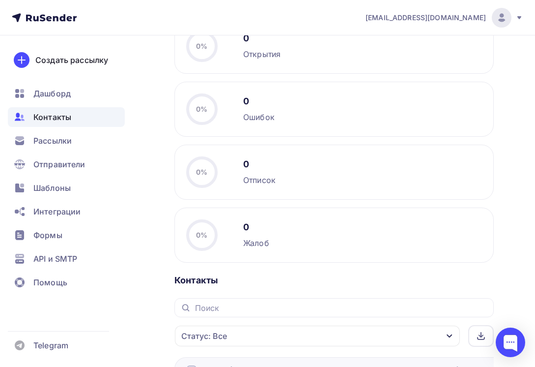
scroll to position [269, 0]
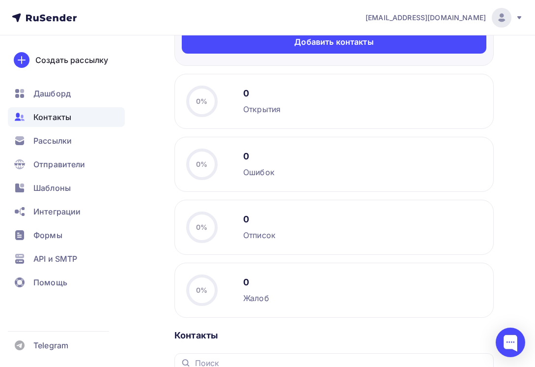
click at [64, 117] on span "Контакты" at bounding box center [52, 117] width 38 height 12
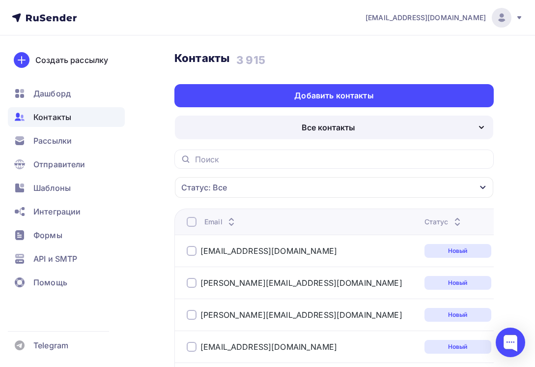
click at [337, 125] on div "Все контакты" at bounding box center [329, 127] width 54 height 12
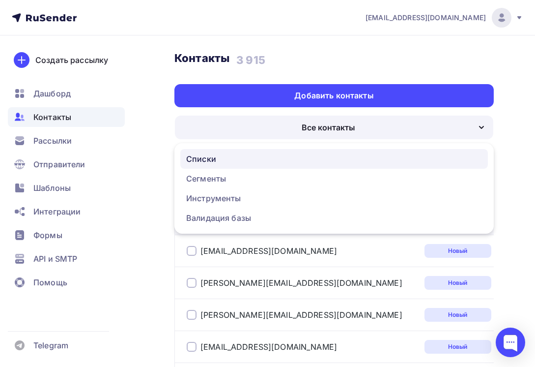
click at [288, 156] on div "Списки" at bounding box center [334, 159] width 296 height 12
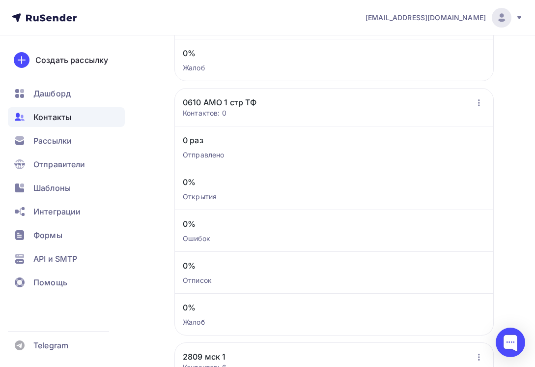
scroll to position [590, 0]
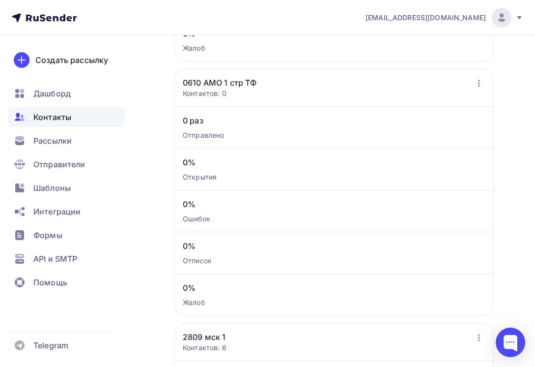
click at [242, 81] on link "0610 АМО 1 стр ТФ" at bounding box center [220, 83] width 74 height 12
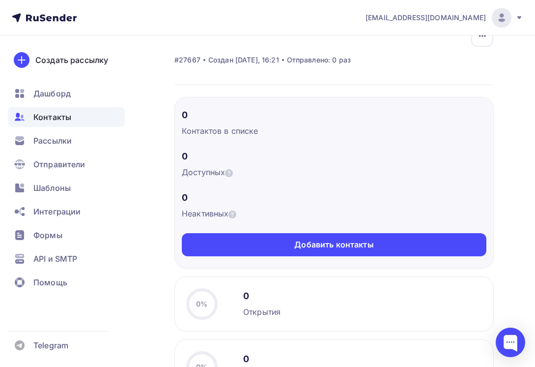
scroll to position [40, 0]
